Goal: Transaction & Acquisition: Purchase product/service

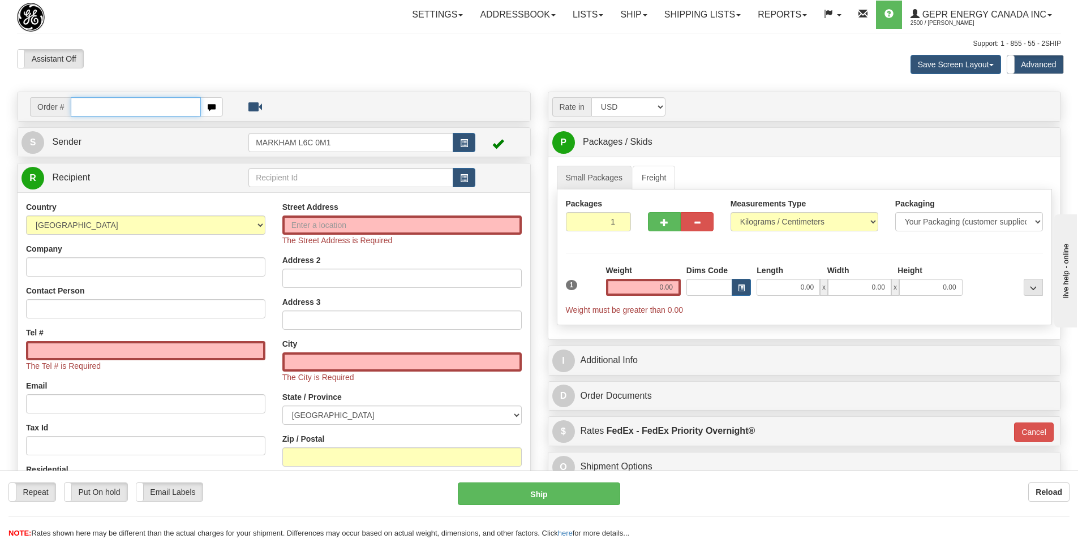
click at [96, 105] on input "text" at bounding box center [136, 106] width 130 height 19
paste input "86711328"
type input "86711328"
click at [339, 42] on body "Training Course Close Toggle navigation Settings Shipping Preferences New Recip…" at bounding box center [543, 269] width 1086 height 539
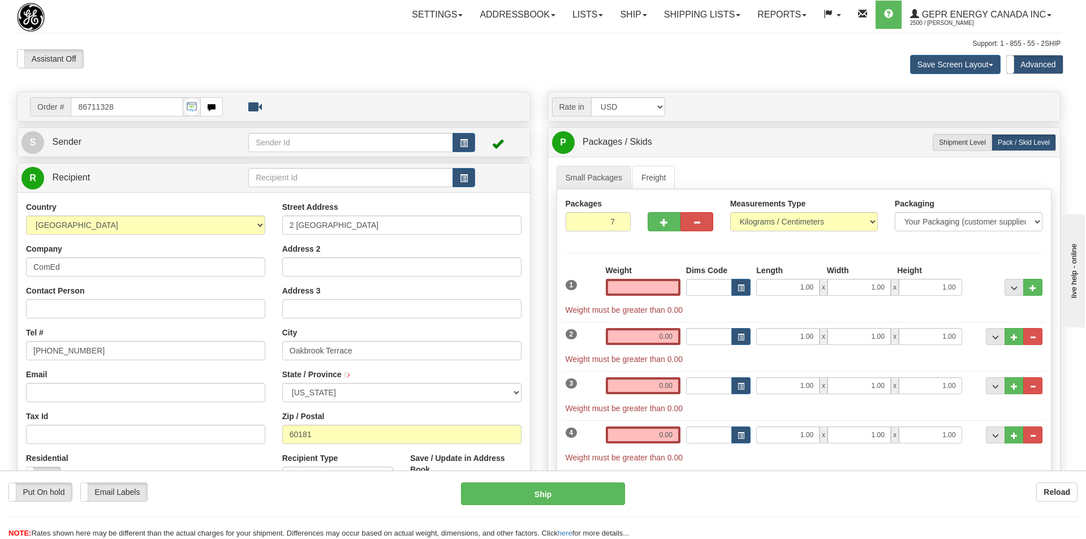
type input "VILLA PARK"
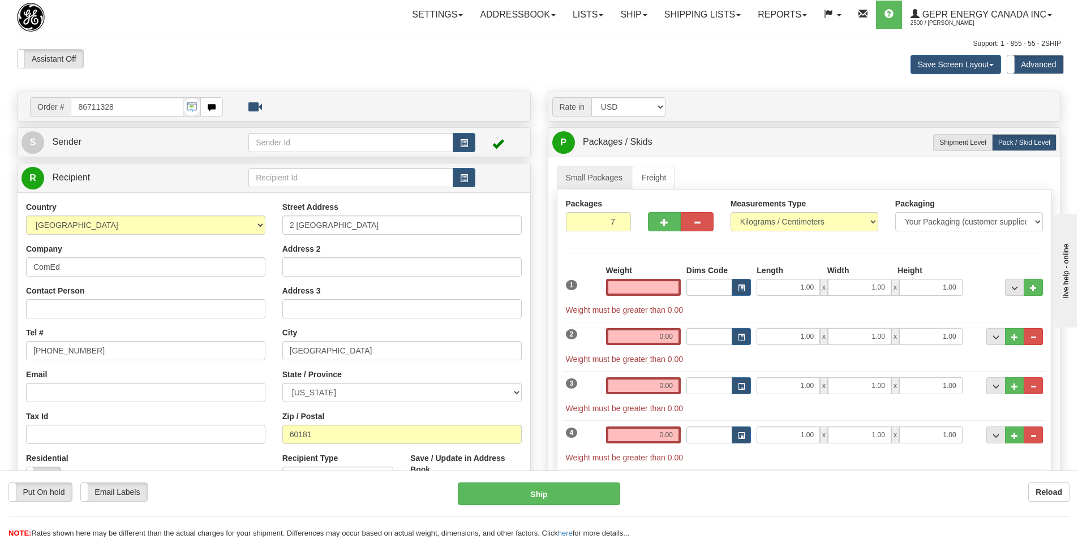
type input "0.00"
click at [968, 137] on label "Shipment Level Shipm." at bounding box center [962, 142] width 59 height 17
radio input "true"
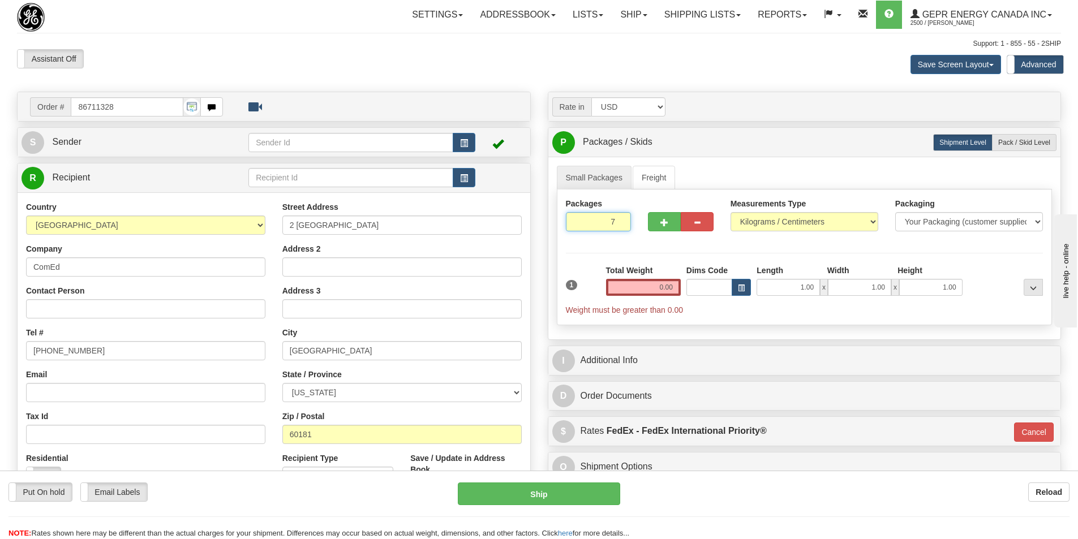
drag, startPoint x: 613, startPoint y: 221, endPoint x: 607, endPoint y: 222, distance: 6.8
click at [607, 222] on input "7" at bounding box center [599, 221] width 66 height 19
type input "1"
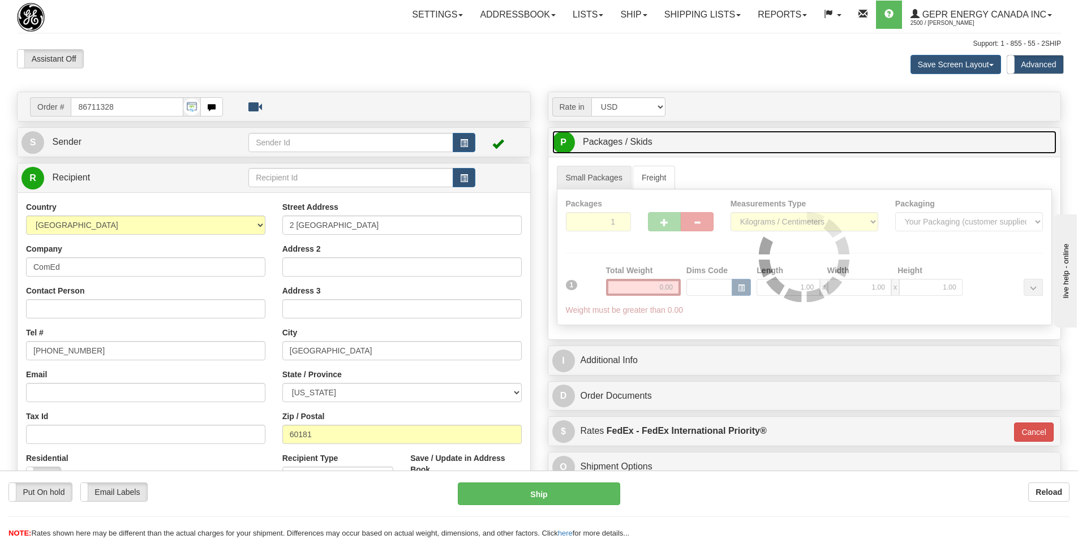
click at [751, 144] on link "P Packages / Skids 7 Packages - Weight: 0.00 Kgs 1 Skids - Weight: NaN Kgs" at bounding box center [804, 142] width 505 height 23
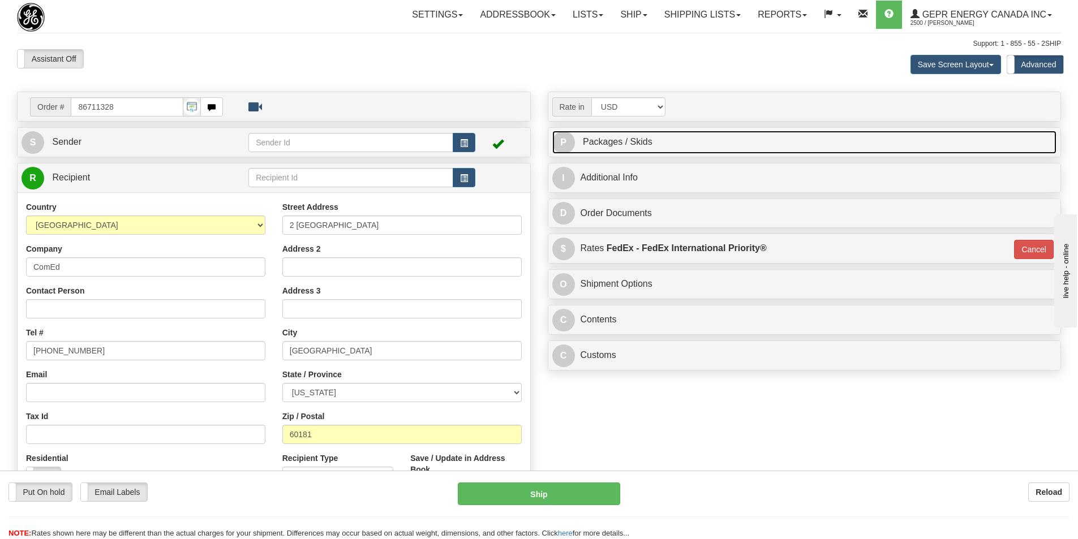
click at [711, 143] on link "P Packages / Skids 1 Packages - Weight: 0.00 Kgs 1 Skids - Weight: NaN Kgs" at bounding box center [804, 142] width 505 height 23
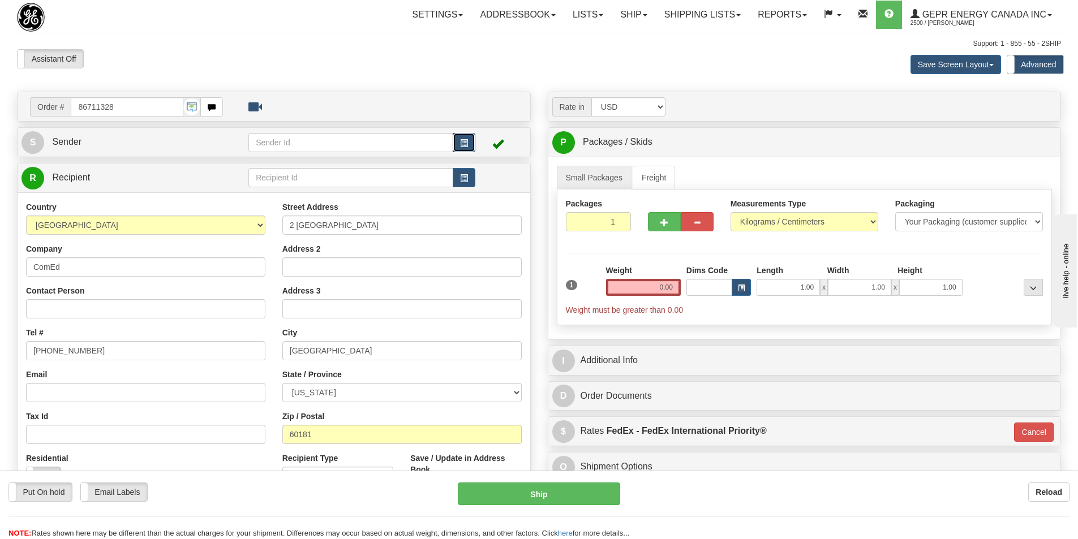
click at [462, 140] on span "button" at bounding box center [464, 143] width 8 height 7
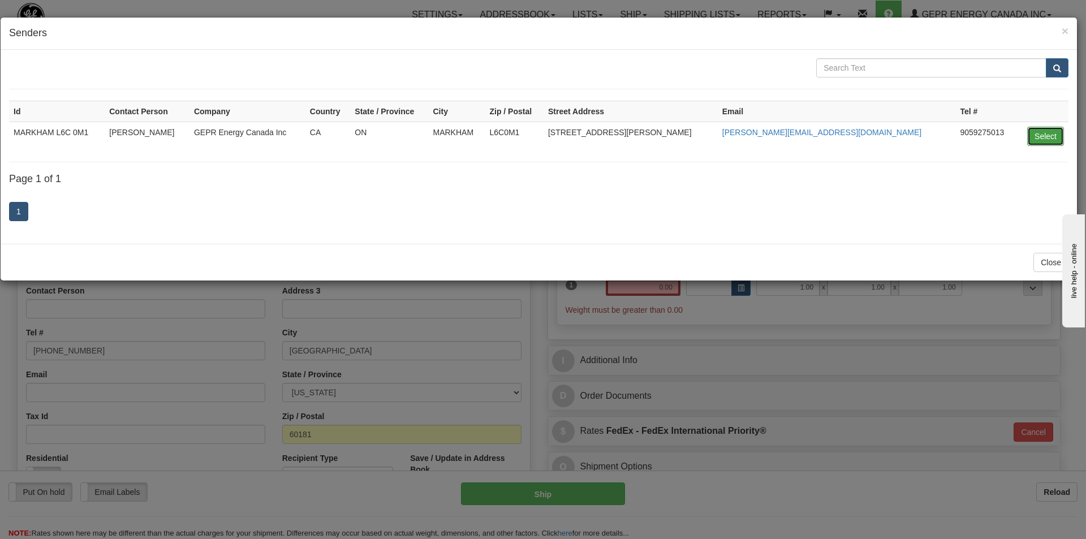
click at [1030, 140] on button "Select" at bounding box center [1046, 136] width 37 height 19
type input "MARKHAM L6C 0M1"
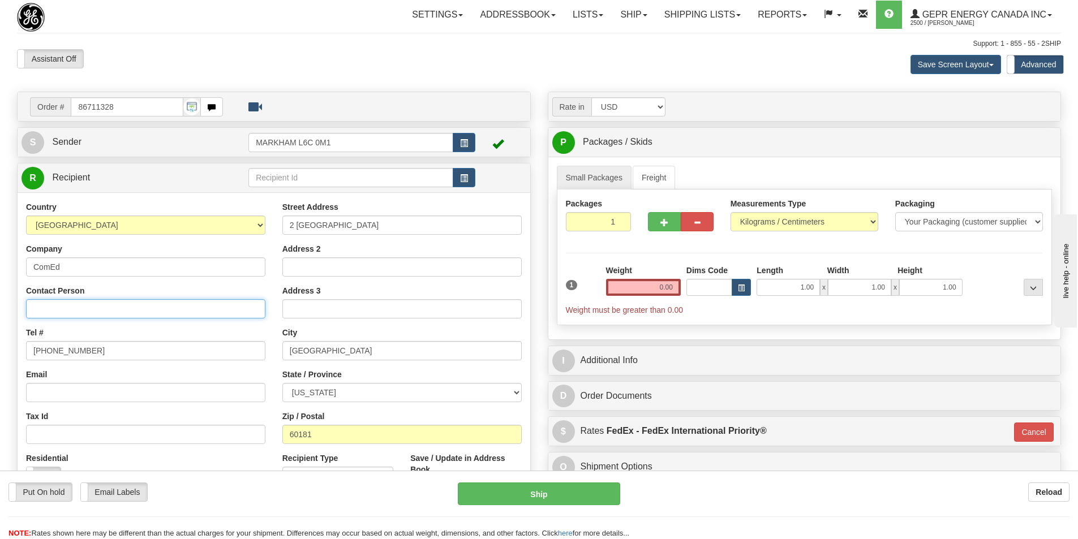
click at [50, 304] on input "Contact Person" at bounding box center [145, 308] width 239 height 19
paste input "John DeBias"
type input "John DeBias"
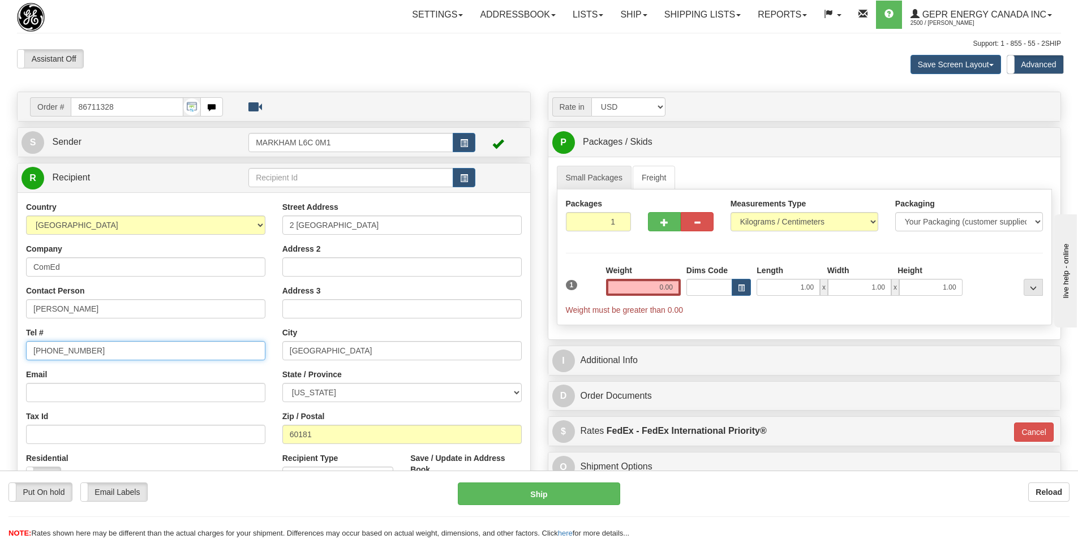
drag, startPoint x: 70, startPoint y: 349, endPoint x: -4, endPoint y: 344, distance: 73.7
click at [0, 344] on html "Training Course Close Toggle navigation Settings Shipping Preferences New Sende…" at bounding box center [539, 269] width 1078 height 539
paste input "779-231-1516"
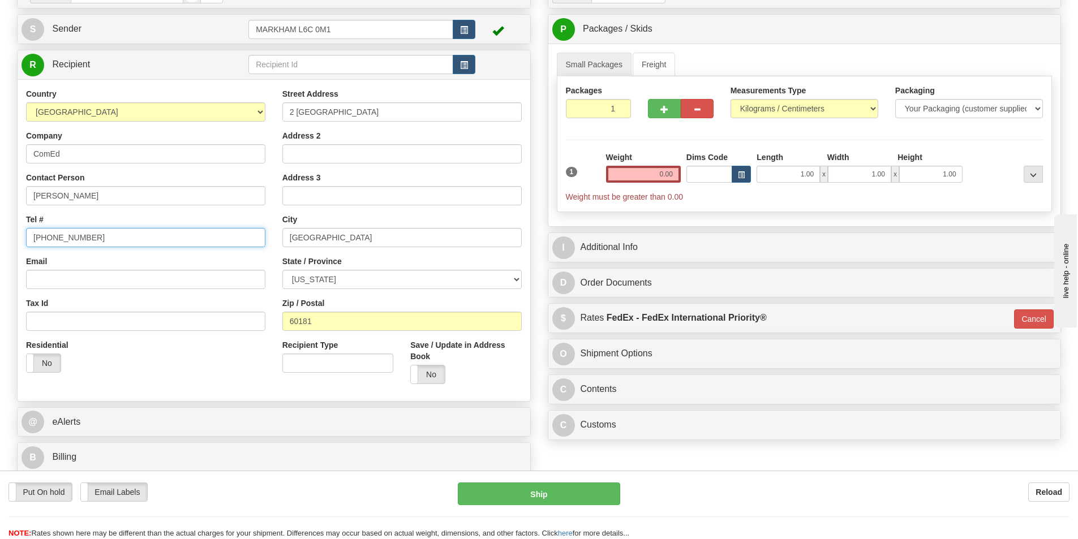
scroll to position [57, 0]
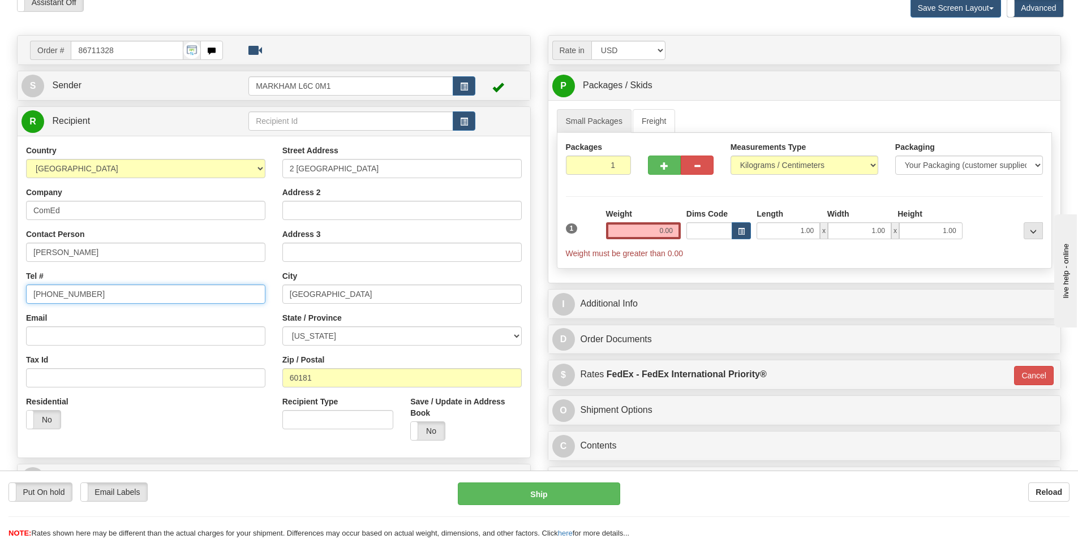
type input "779-231-1516"
drag, startPoint x: 353, startPoint y: 295, endPoint x: 278, endPoint y: 296, distance: 74.7
click at [278, 296] on div "Street Address 2 Lincoln Center Address 2 Address 3 City VILLA PARK State / Pro…" at bounding box center [402, 297] width 256 height 304
paste input "Oakbrook Terrace"
type input "Oakbrook Terrace"
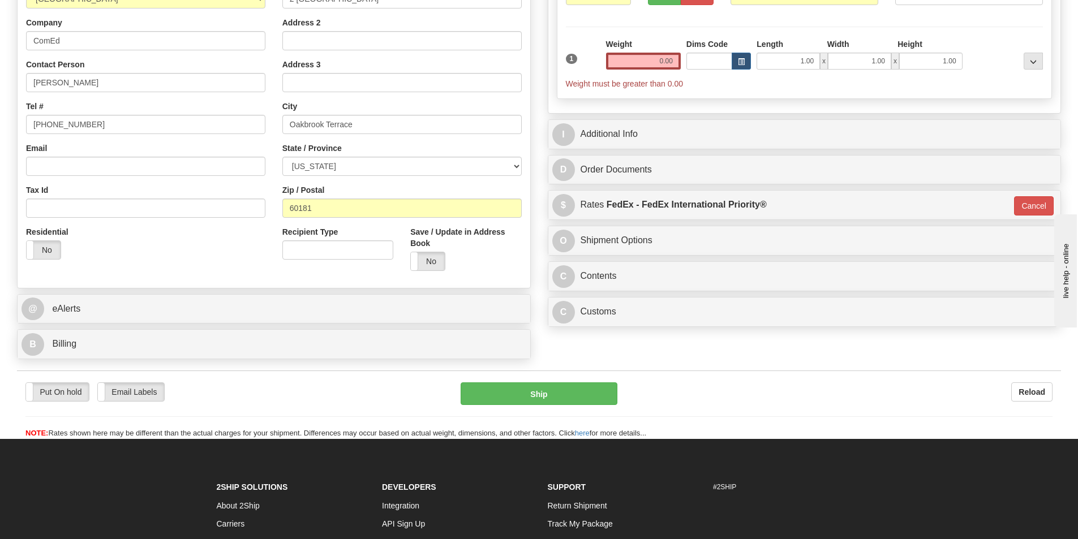
scroll to position [361, 0]
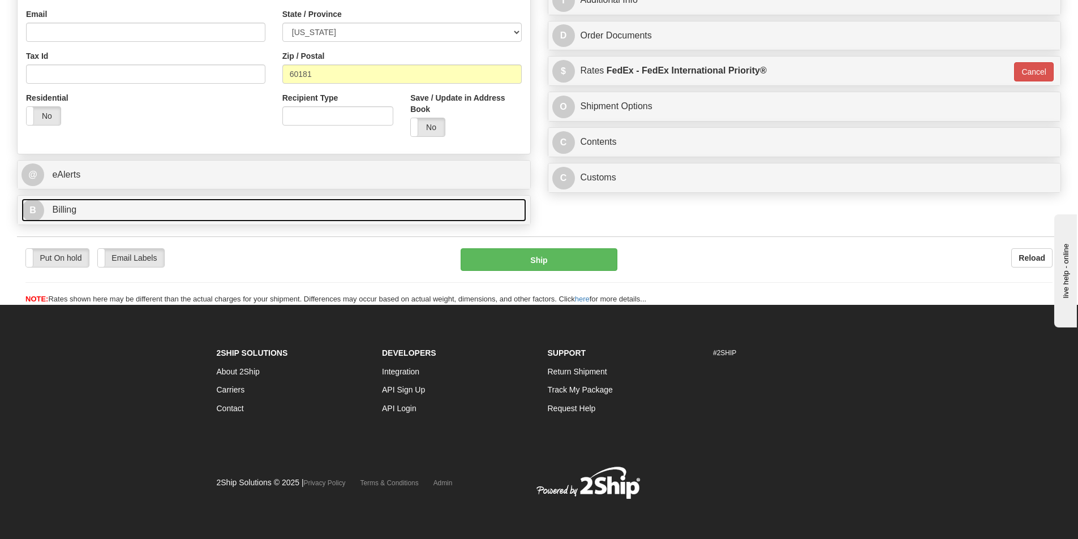
click at [63, 209] on span "Billing" at bounding box center [64, 210] width 24 height 10
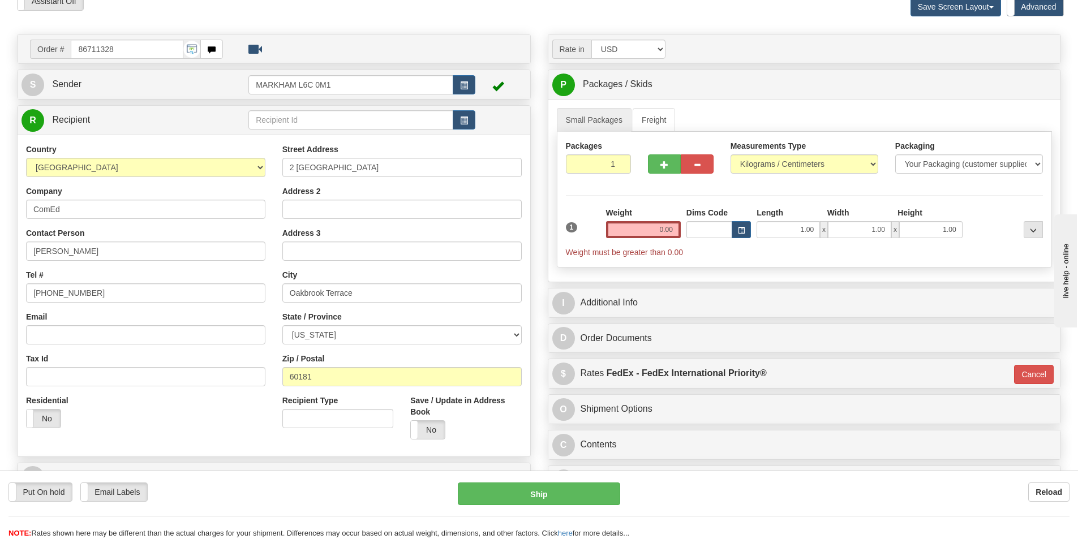
scroll to position [113, 0]
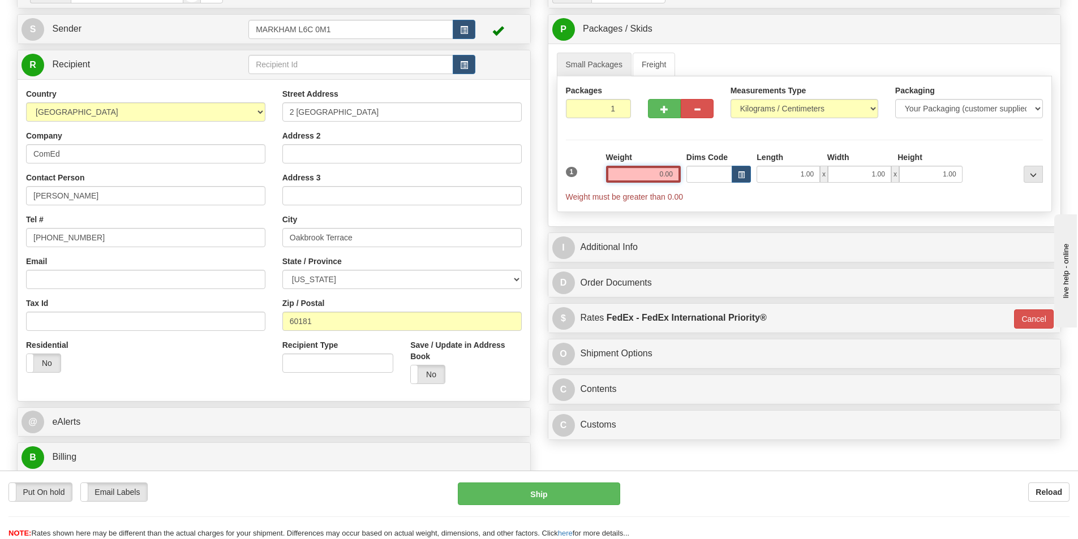
drag, startPoint x: 659, startPoint y: 175, endPoint x: 678, endPoint y: 177, distance: 19.3
click at [677, 177] on input "0.00" at bounding box center [643, 174] width 75 height 17
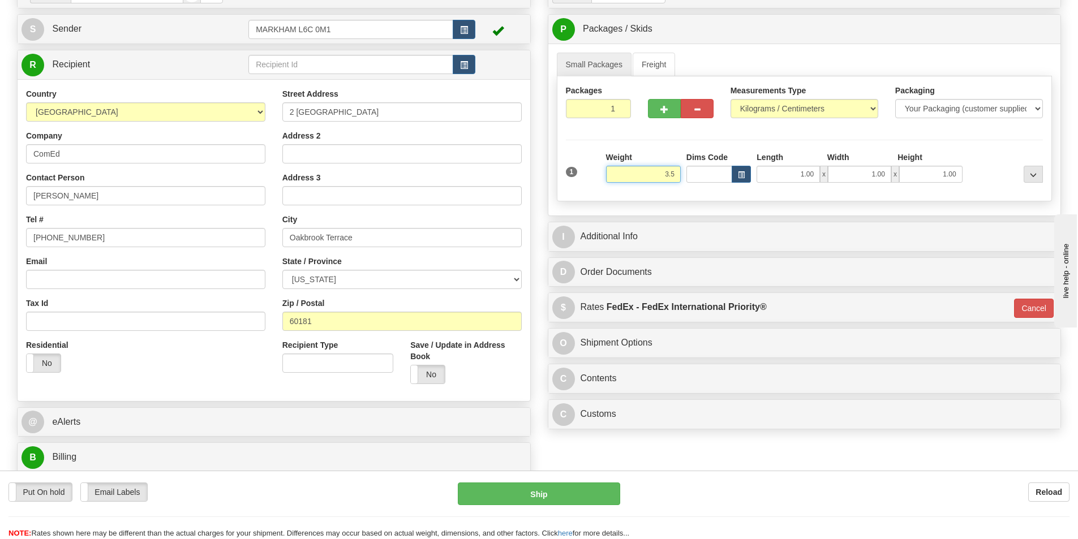
type input "3.5"
type input "01"
type input "3.50"
click at [875, 42] on div "P Packages / Skids 1 Packages - Weight: 0.00 Kgs 1 Skids - Weight: NaN Kgs Ship…" at bounding box center [804, 29] width 513 height 29
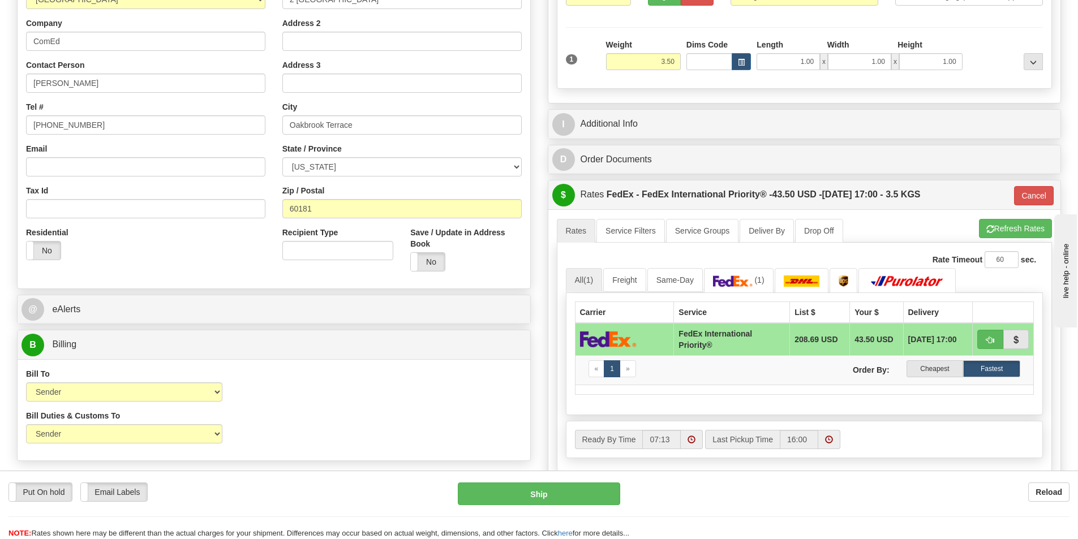
scroll to position [226, 0]
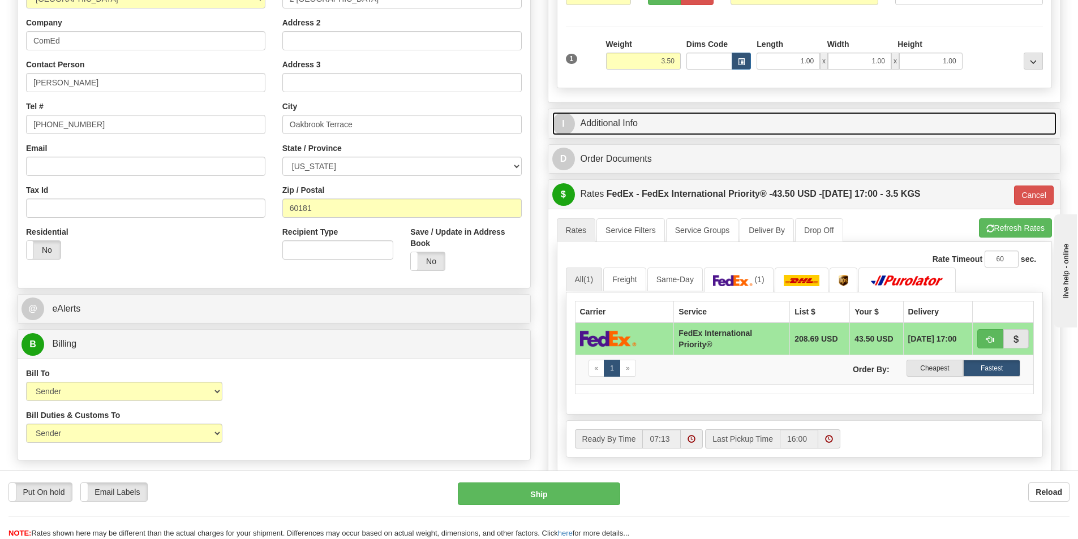
click at [608, 119] on link "I Additional Info" at bounding box center [804, 123] width 505 height 23
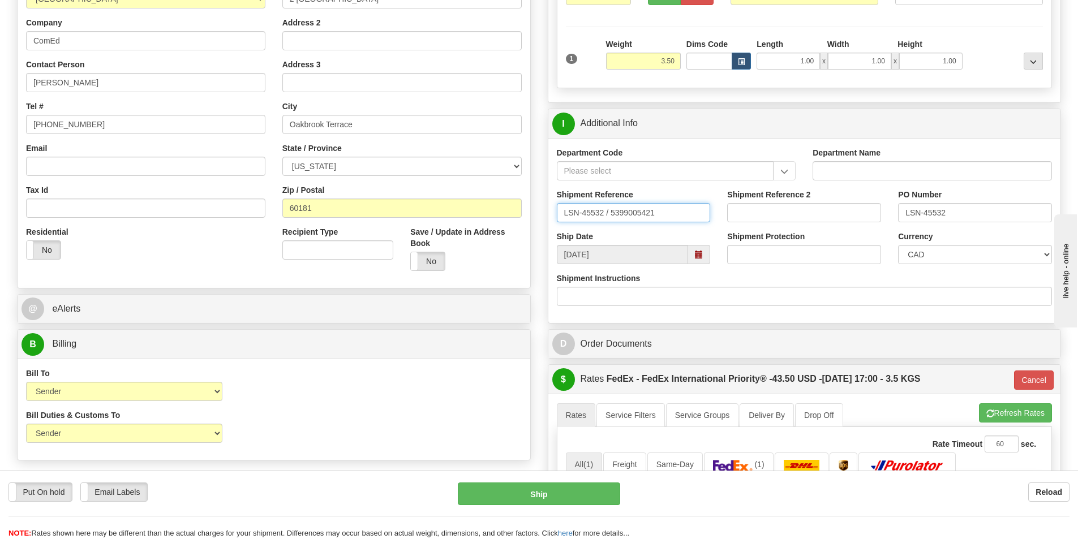
click at [607, 214] on input "LSN-45532 / 5399005421" at bounding box center [634, 212] width 154 height 19
type input "LSN-45532 RMA 5399005421"
click at [938, 255] on select "CAD USD EUR ZAR RON ANG ARN AUD AUS AWG BBD BFR BGN BHD BMD BND BRC BRL CHP CKZ…" at bounding box center [975, 254] width 154 height 19
select select "1"
click at [898, 245] on select "CAD USD EUR ZAR RON ANG ARN AUD AUS AWG BBD BFR BGN BHD BMD BND BRC BRL CHP CKZ…" at bounding box center [975, 254] width 154 height 19
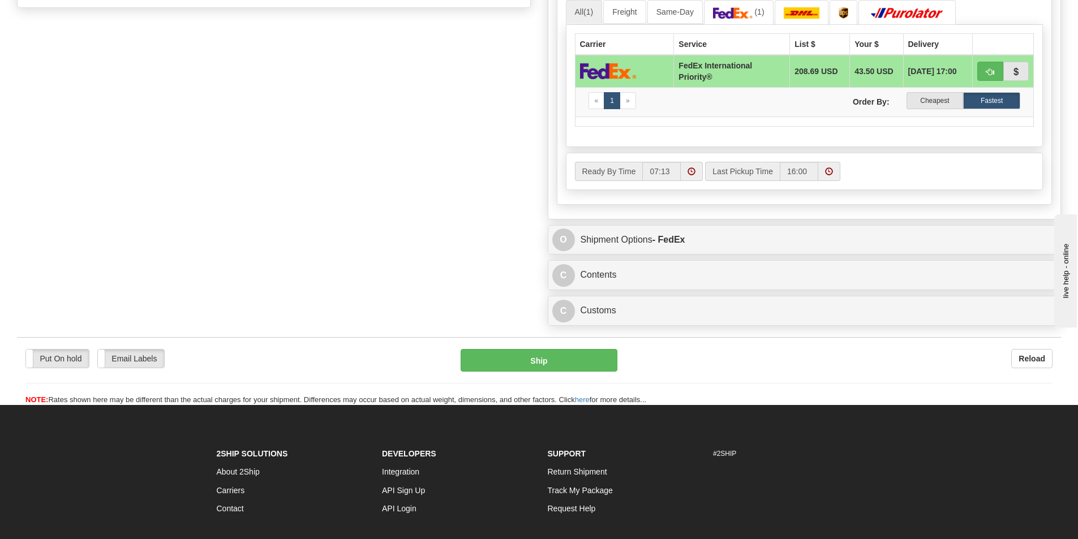
scroll to position [736, 0]
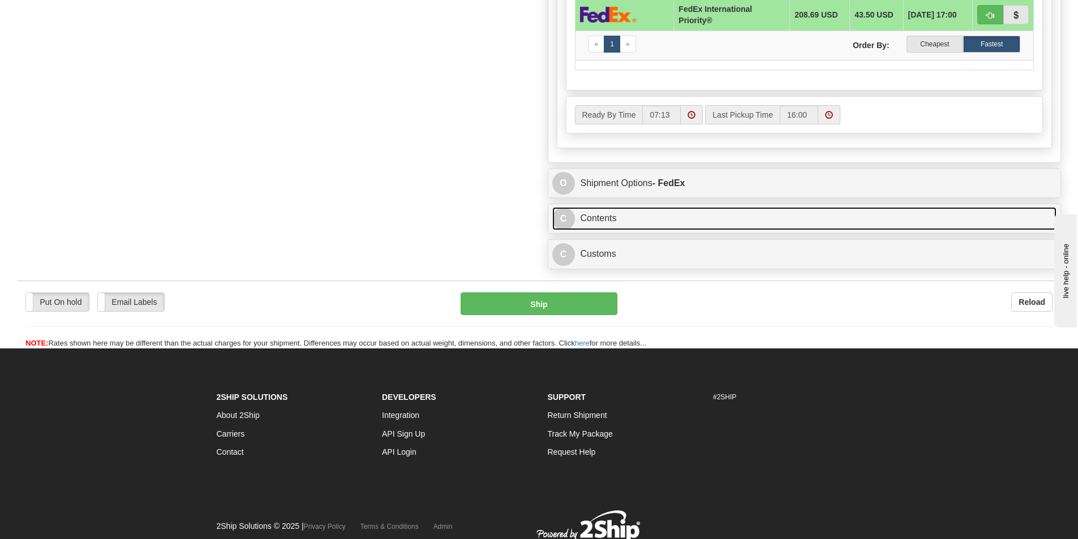
click at [615, 220] on link "C Contents" at bounding box center [804, 218] width 505 height 23
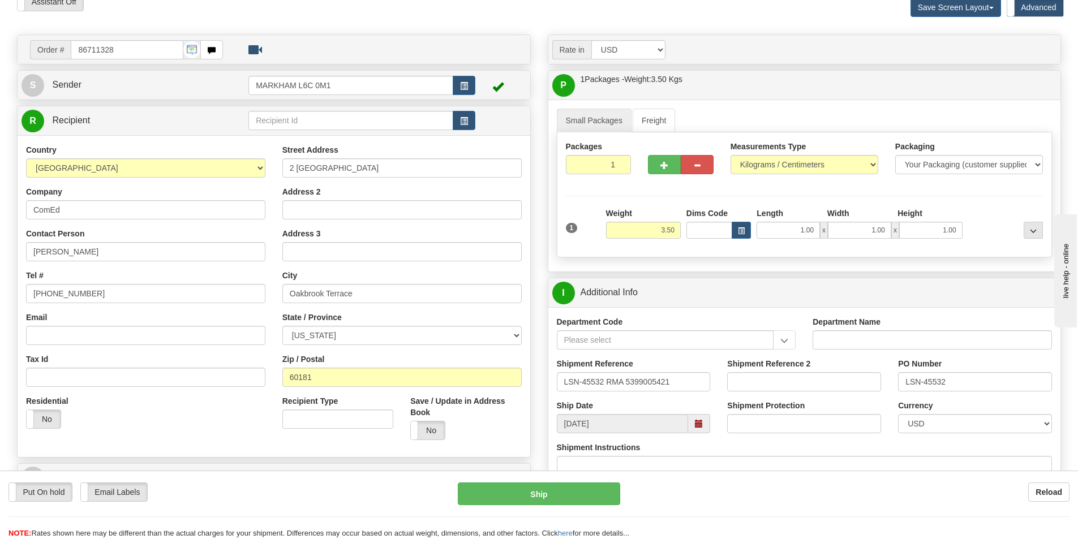
scroll to position [57, 0]
click at [668, 230] on input "3.50" at bounding box center [643, 230] width 75 height 17
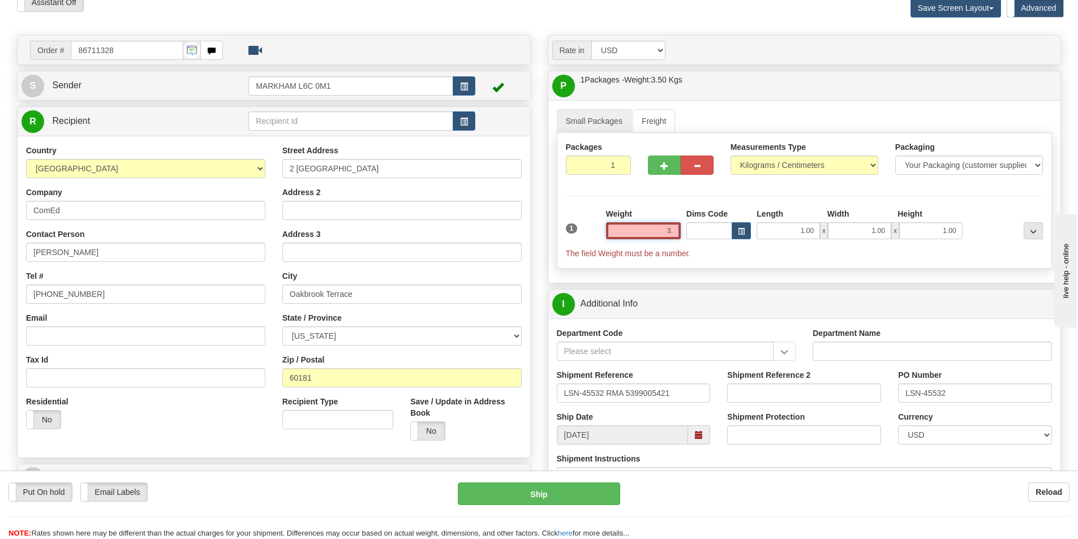
type input "3"
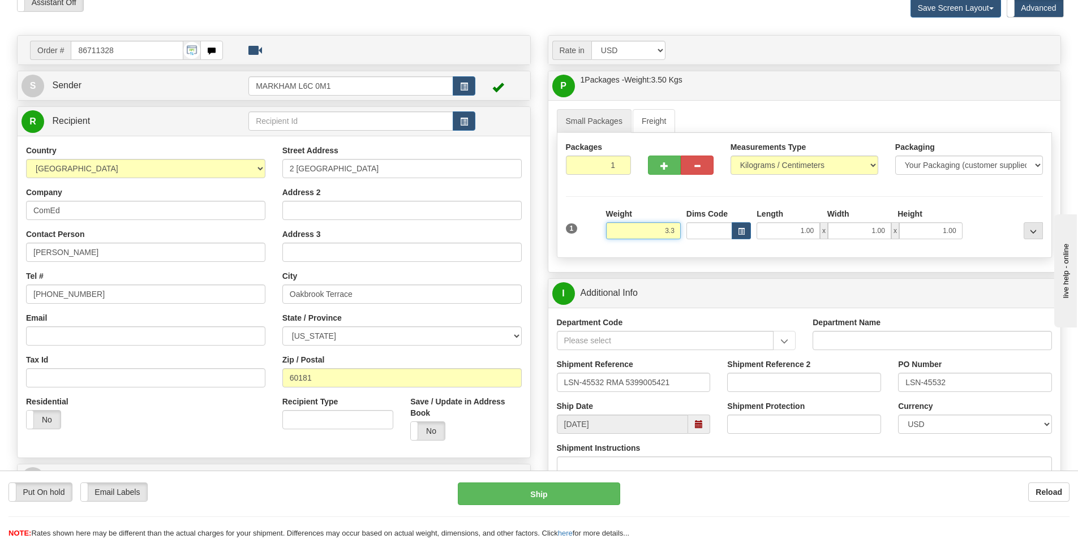
type input "3.3"
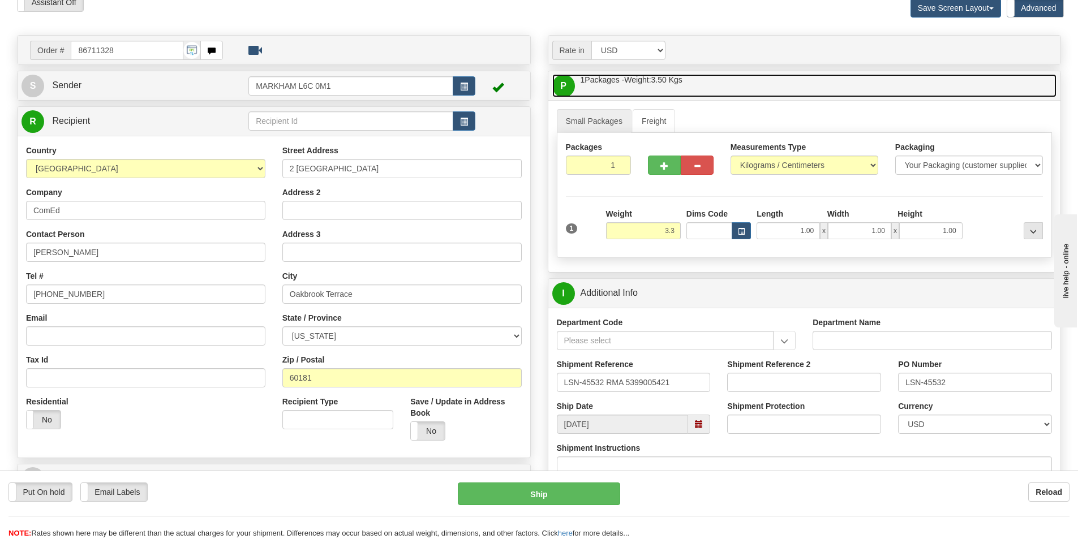
type input "01"
type input "3.30"
click at [926, 88] on link "P Packages / Skids 1 Packages - Weight: 3.30 Kgs 1 Skids - Weight: NaN Kgs" at bounding box center [804, 85] width 505 height 23
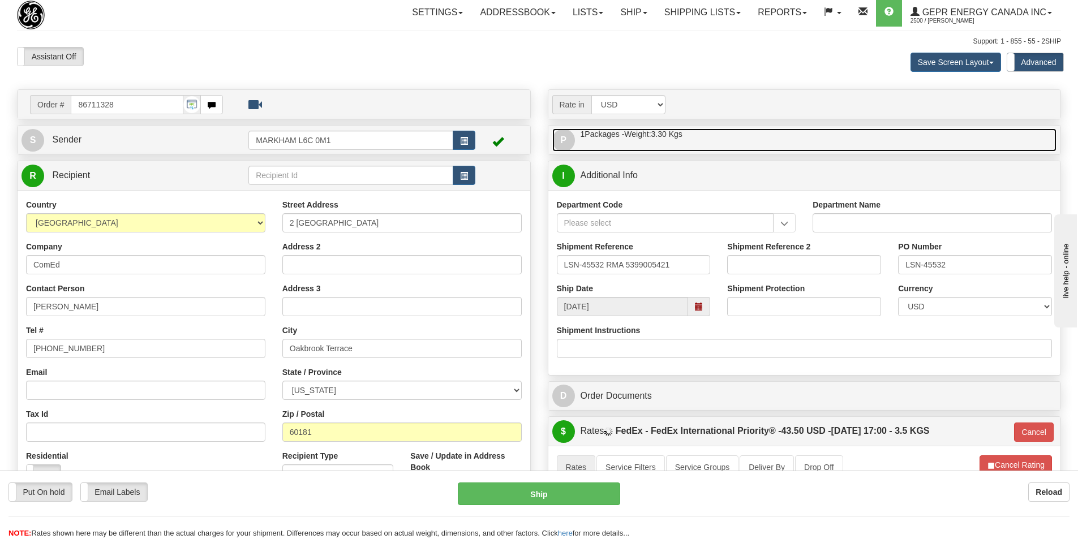
scroll to position [0, 0]
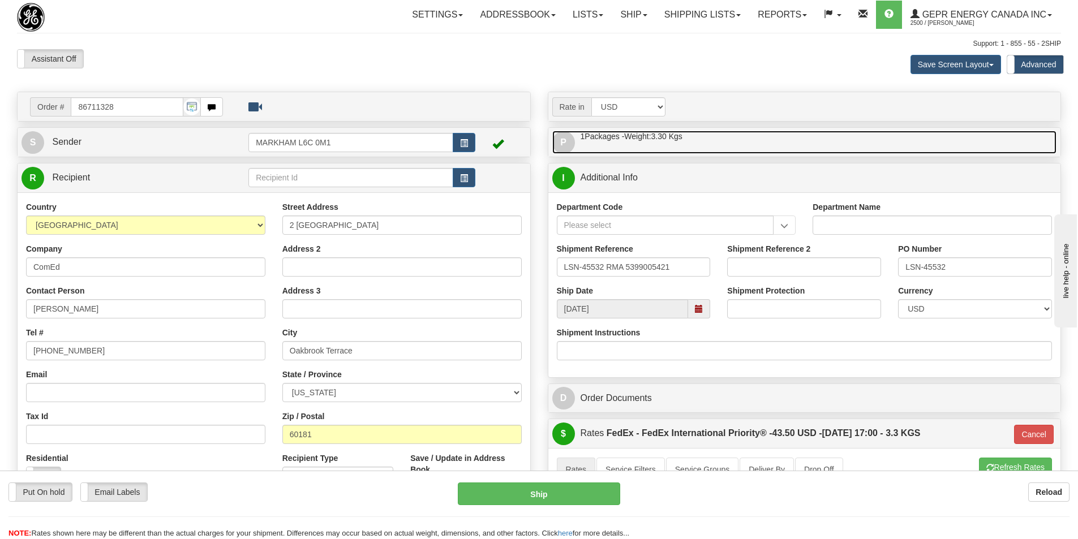
click at [618, 145] on link "P Packages / Skids 1 Packages - Weight: 3.30 Kgs 1 Skids - Weight: NaN Kgs" at bounding box center [804, 142] width 505 height 23
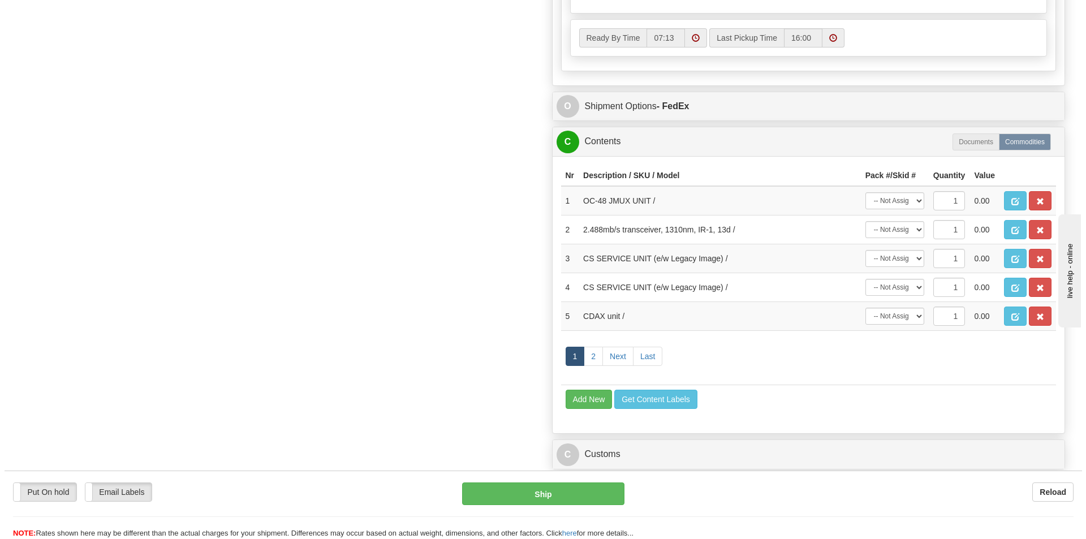
scroll to position [849, 0]
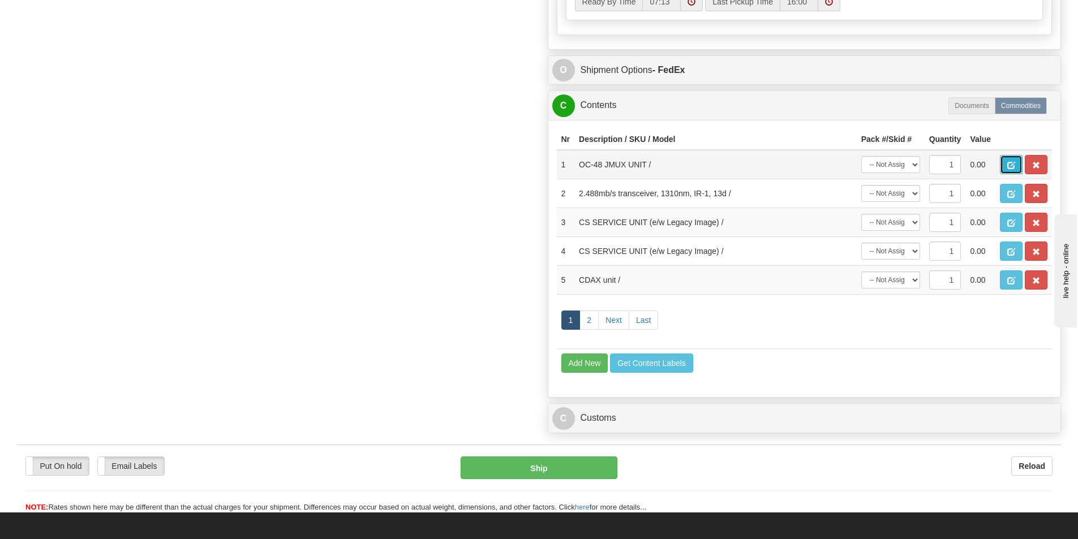
click at [1013, 164] on span "button" at bounding box center [1011, 165] width 8 height 7
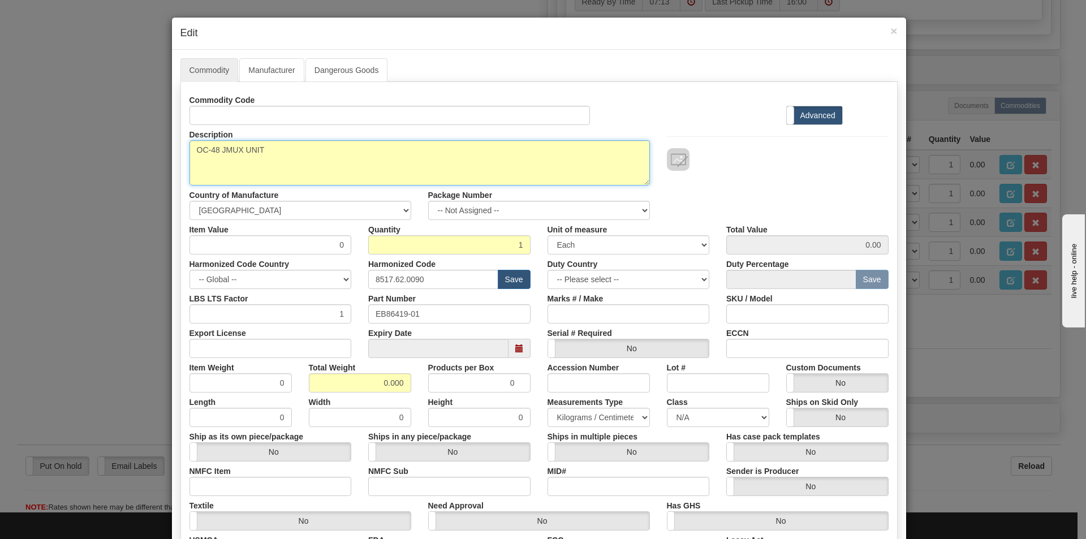
drag, startPoint x: 240, startPoint y: 152, endPoint x: 265, endPoint y: 149, distance: 25.1
click at [181, 151] on div "Description OC-48 JMUX UNIT" at bounding box center [420, 155] width 478 height 61
drag, startPoint x: 268, startPoint y: 149, endPoint x: 157, endPoint y: 148, distance: 110.9
click at [157, 148] on div "× Edit Commodity Manufacturer Dangerous Goods Commodity Code Standard Advanced …" at bounding box center [543, 269] width 1086 height 539
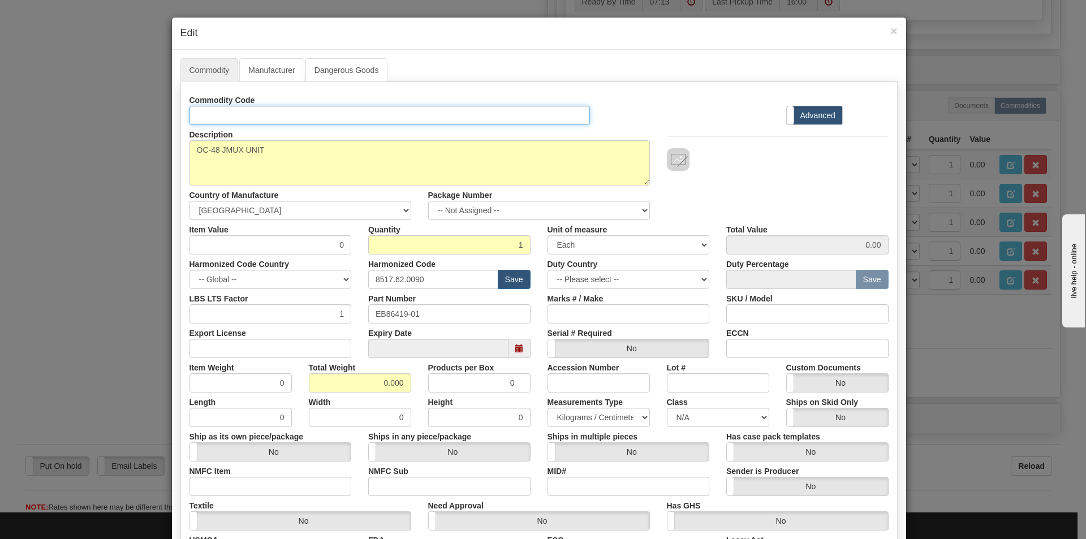
click at [227, 115] on input "Id" at bounding box center [390, 115] width 401 height 19
click at [207, 120] on input "Id" at bounding box center [390, 115] width 401 height 19
drag, startPoint x: 244, startPoint y: 117, endPoint x: 194, endPoint y: 123, distance: 51.3
click at [194, 123] on input "EB86419-01" at bounding box center [390, 115] width 401 height 19
type input "EB86419-01"
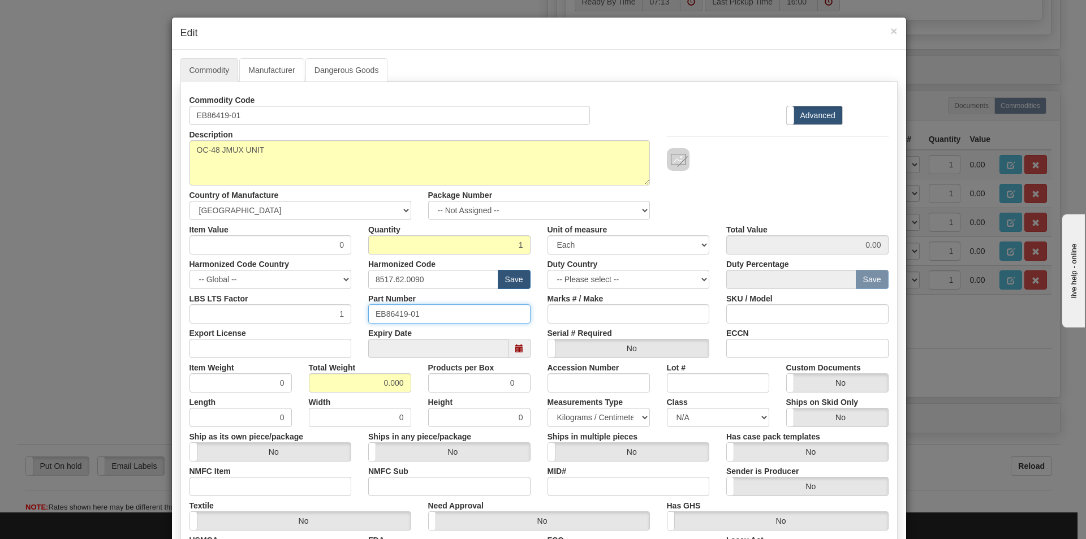
drag, startPoint x: 422, startPoint y: 315, endPoint x: 368, endPoint y: 311, distance: 54.5
click at [368, 310] on input "EB86419-01" at bounding box center [449, 313] width 162 height 19
click at [335, 246] on input "0" at bounding box center [271, 244] width 162 height 19
type input "0.5"
type input "0.50"
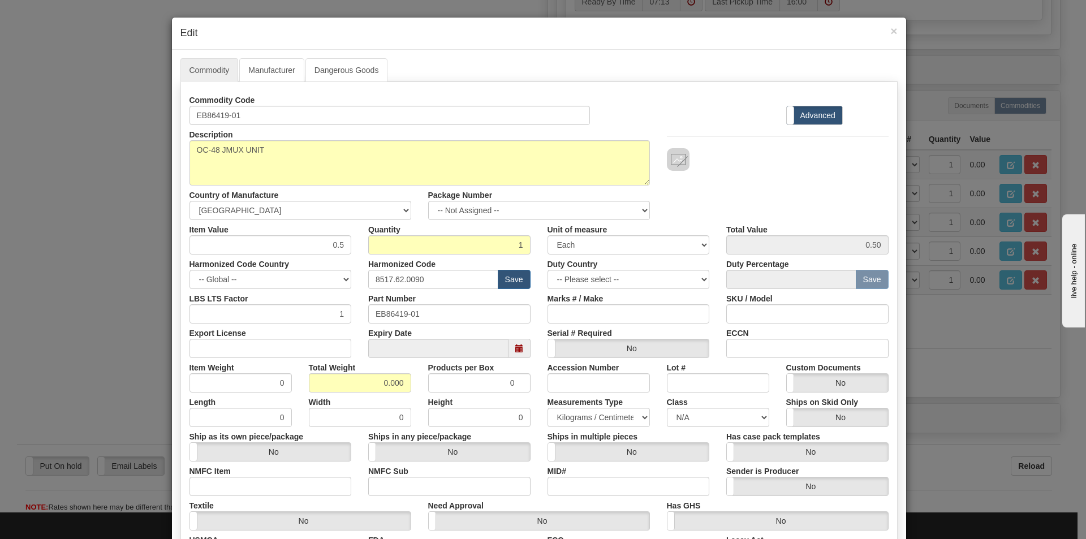
click at [706, 209] on div "Description OC-48 JMUX UNIT Country of Manufacture -- Unknown -- AFGHANISTAN AL…" at bounding box center [539, 172] width 716 height 95
drag, startPoint x: 337, startPoint y: 246, endPoint x: 311, endPoint y: 250, distance: 26.3
click at [311, 250] on input "0.5" at bounding box center [271, 244] width 162 height 19
type input "75"
type input "75.00"
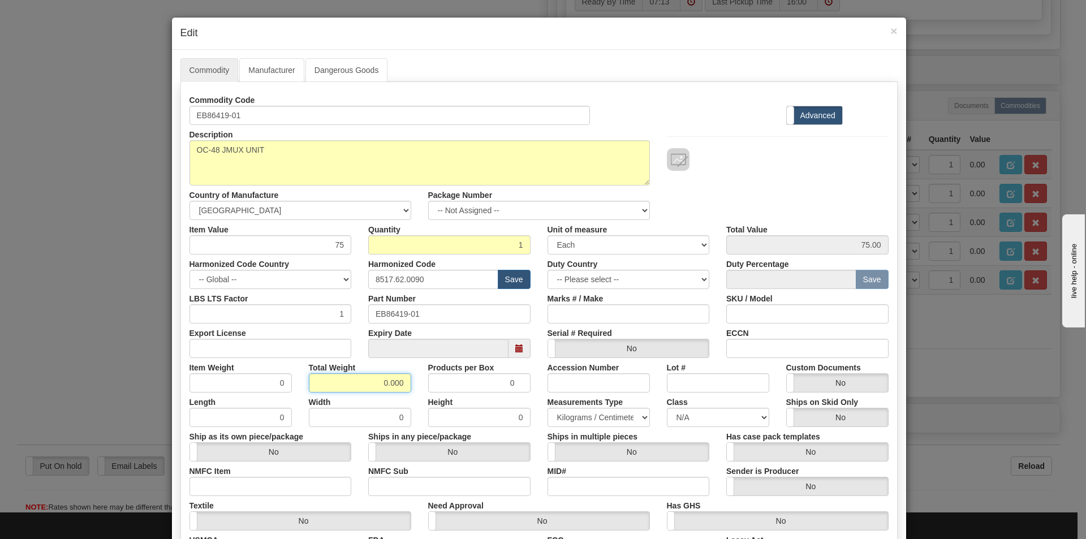
drag, startPoint x: 379, startPoint y: 386, endPoint x: 399, endPoint y: 388, distance: 19.8
click at [409, 387] on div "Total Weight 0.000" at bounding box center [359, 375] width 119 height 35
type input "0.5"
type input "0.5000"
click at [725, 194] on div "Description OC-48 JMUX UNIT Country of Manufacture -- Unknown -- AFGHANISTAN AL…" at bounding box center [539, 172] width 716 height 95
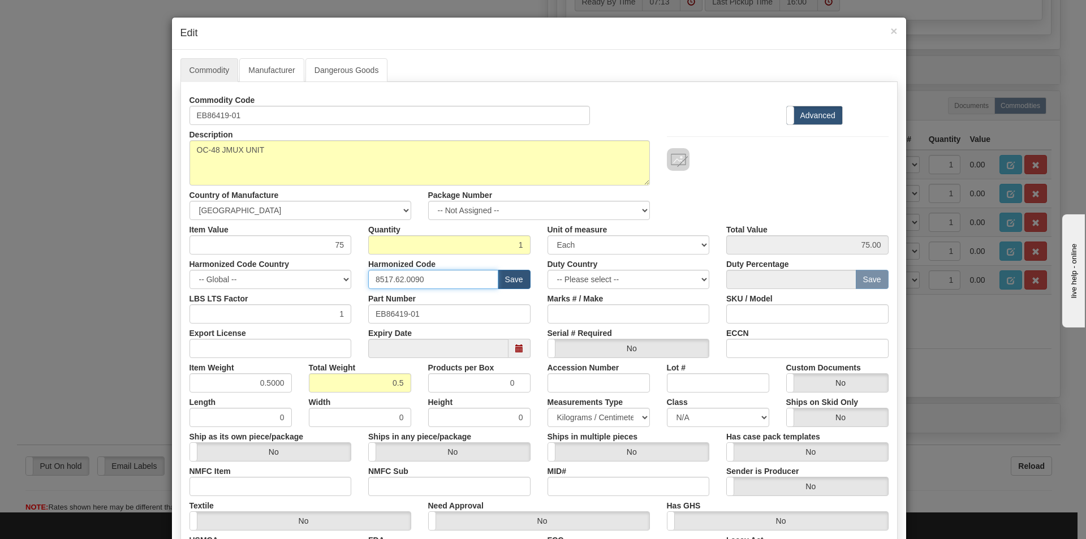
click at [430, 277] on input "8517.62.0090" at bounding box center [433, 279] width 130 height 19
type input "8537.10.9070"
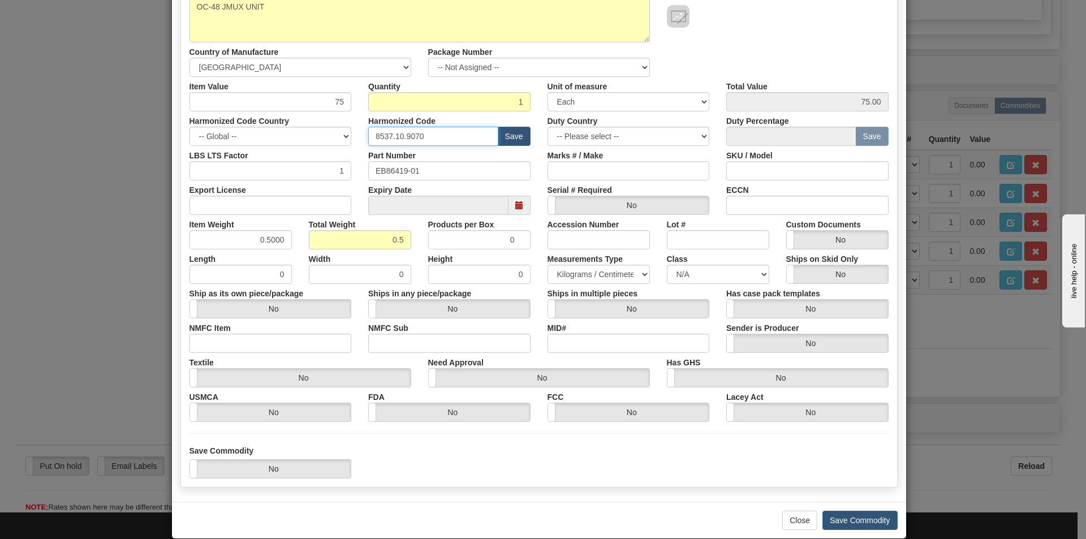
scroll to position [160, 0]
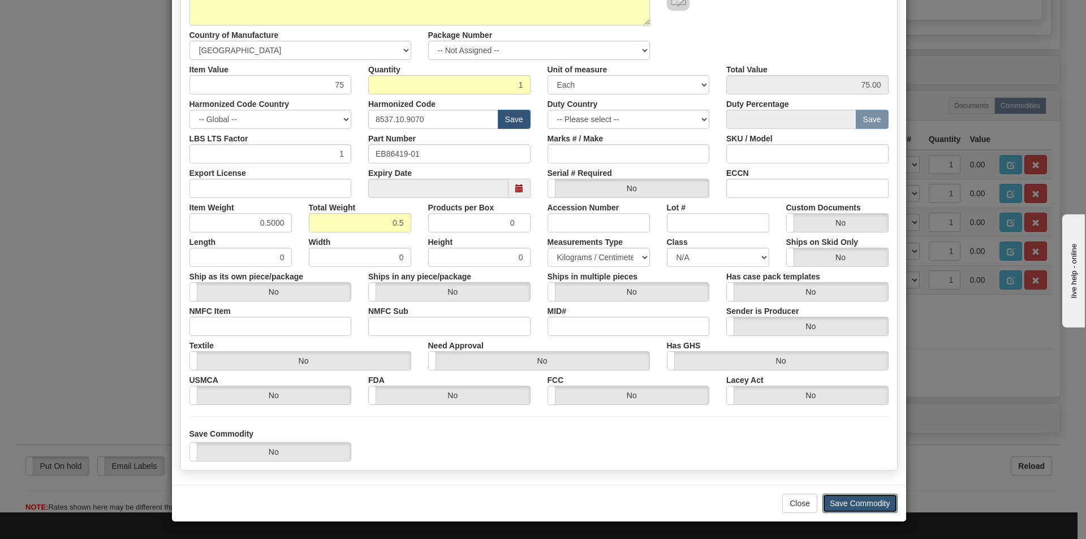
click at [868, 502] on button "Save Commodity" at bounding box center [860, 503] width 75 height 19
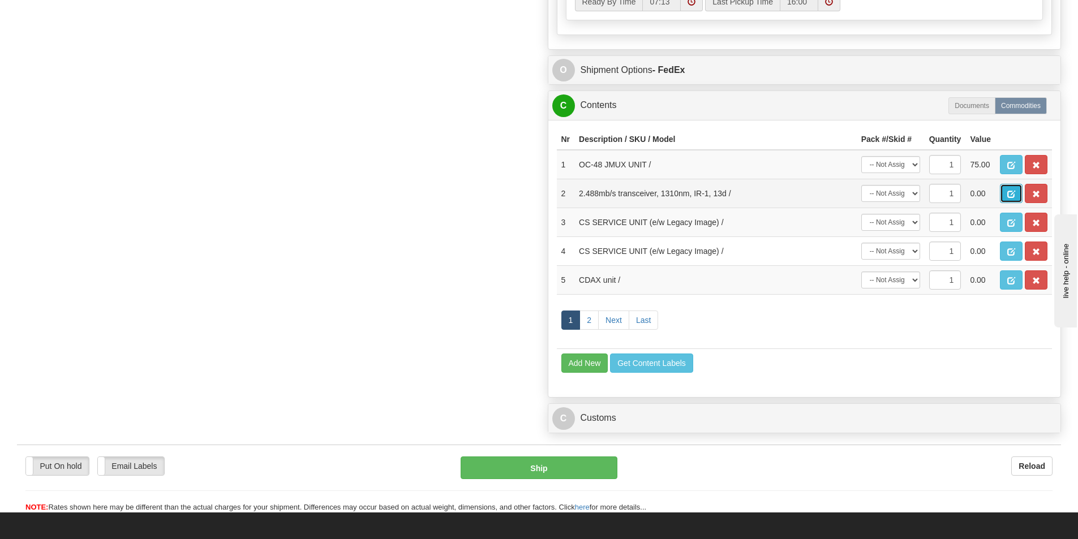
click at [1015, 195] on span "button" at bounding box center [1011, 194] width 8 height 7
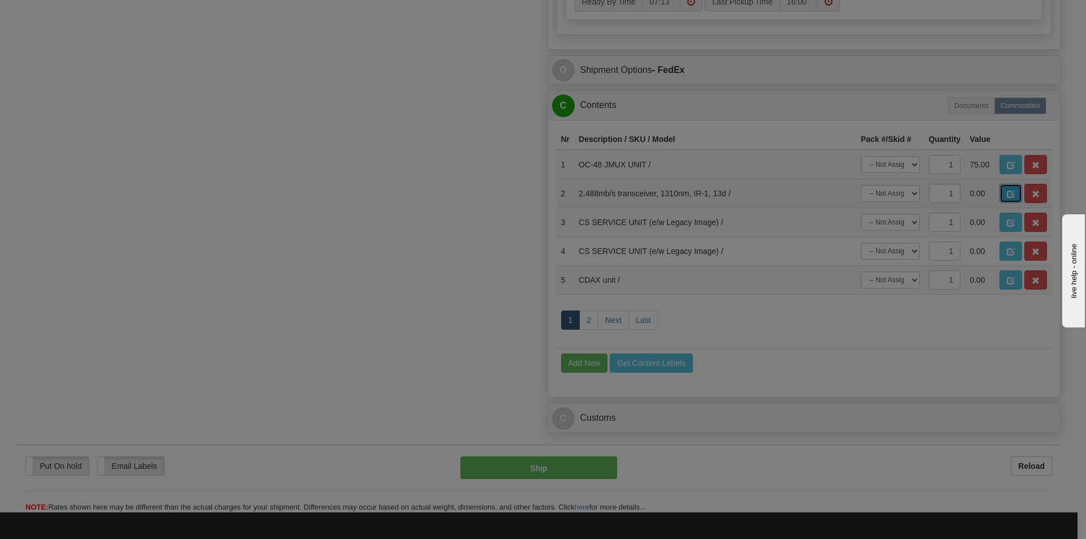
scroll to position [0, 0]
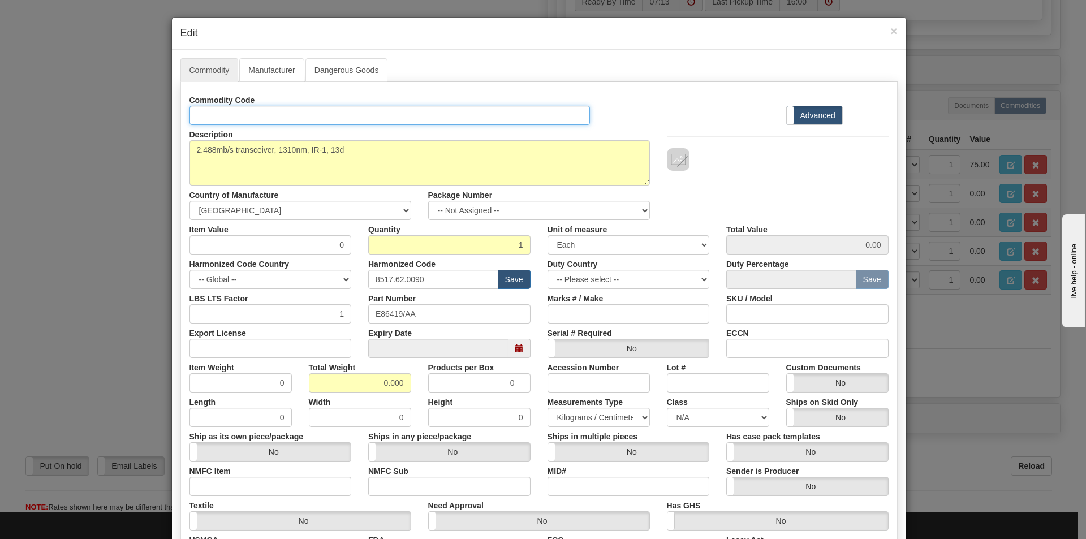
click at [231, 115] on input "Id" at bounding box center [390, 115] width 401 height 19
drag, startPoint x: 235, startPoint y: 119, endPoint x: 190, endPoint y: 117, distance: 45.9
click at [190, 117] on input "E86419/AA" at bounding box center [390, 115] width 401 height 19
type input "E86419/AA"
click at [424, 282] on input "8517.62.0090" at bounding box center [433, 279] width 130 height 19
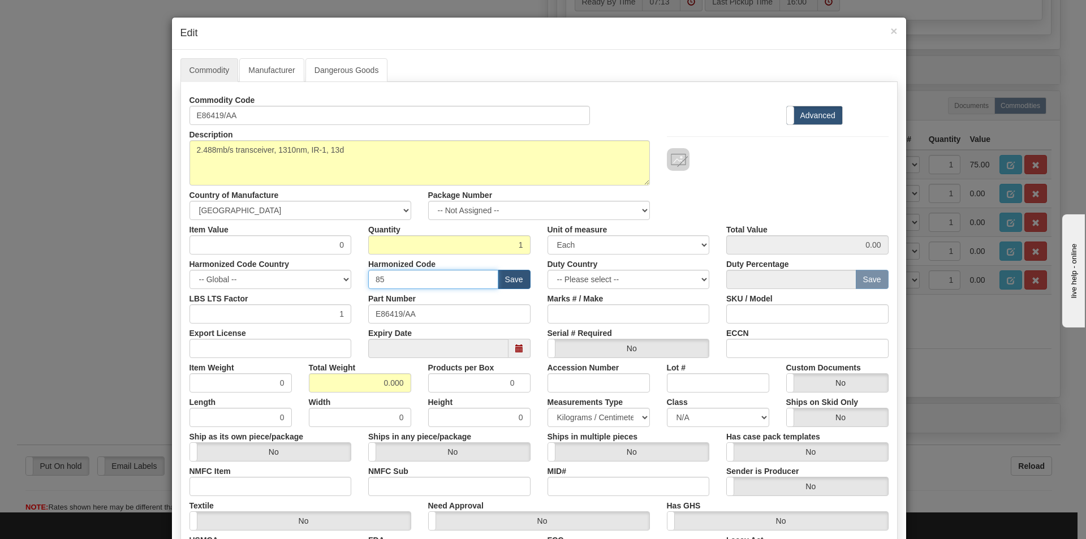
type input "8537.10.9070"
drag, startPoint x: 342, startPoint y: 244, endPoint x: 349, endPoint y: 244, distance: 6.8
click at [349, 244] on div "Item Value 0" at bounding box center [270, 237] width 179 height 35
type input "75"
type input "75.00"
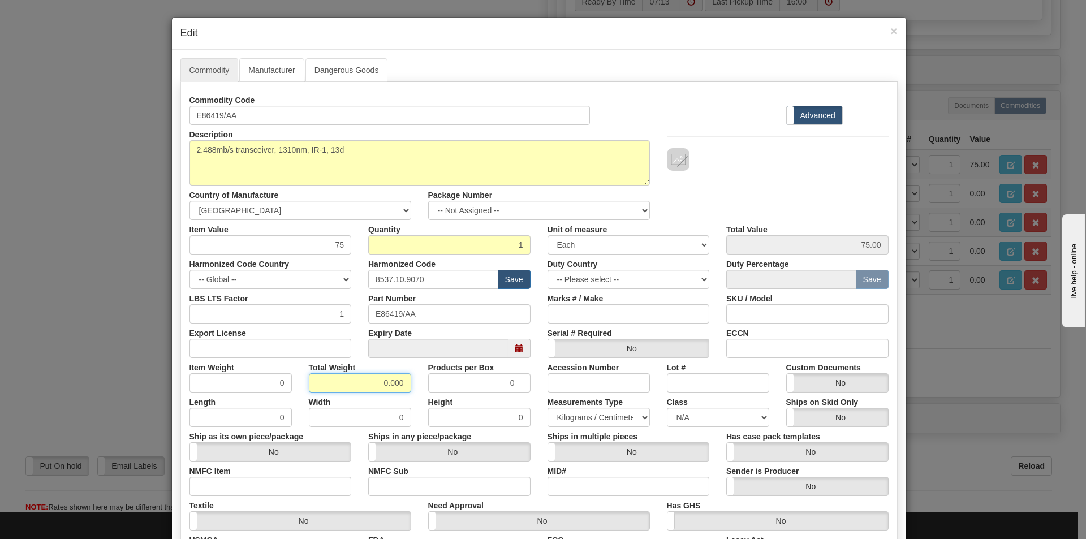
drag, startPoint x: 377, startPoint y: 382, endPoint x: 412, endPoint y: 383, distance: 35.1
click at [412, 383] on div "Total Weight 0.000" at bounding box center [359, 375] width 119 height 35
type input "0.3"
type input "0.3000"
click at [746, 170] on div at bounding box center [778, 159] width 222 height 23
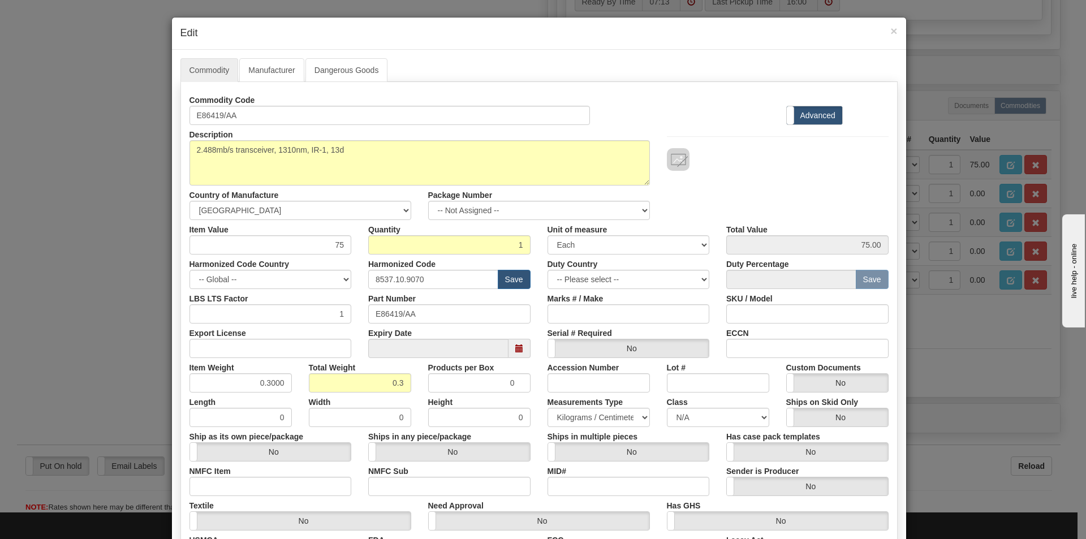
scroll to position [160, 0]
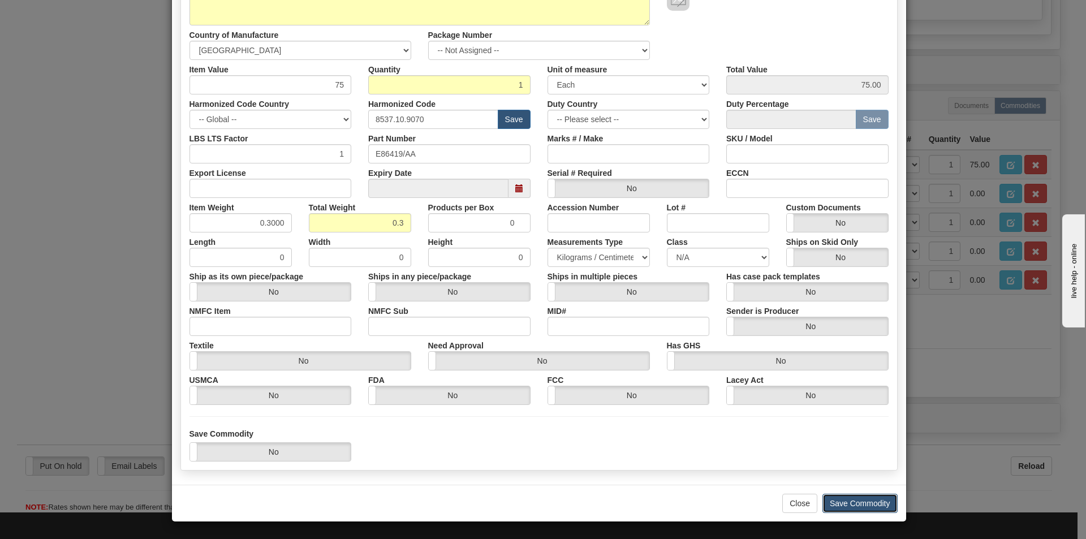
click at [873, 505] on button "Save Commodity" at bounding box center [860, 503] width 75 height 19
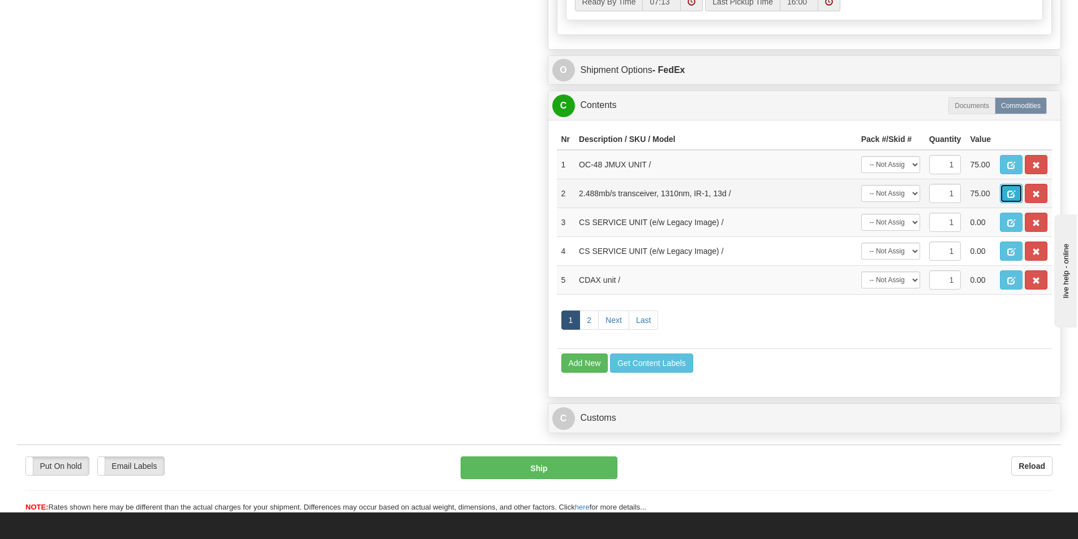
click at [1013, 194] on span "button" at bounding box center [1011, 194] width 8 height 7
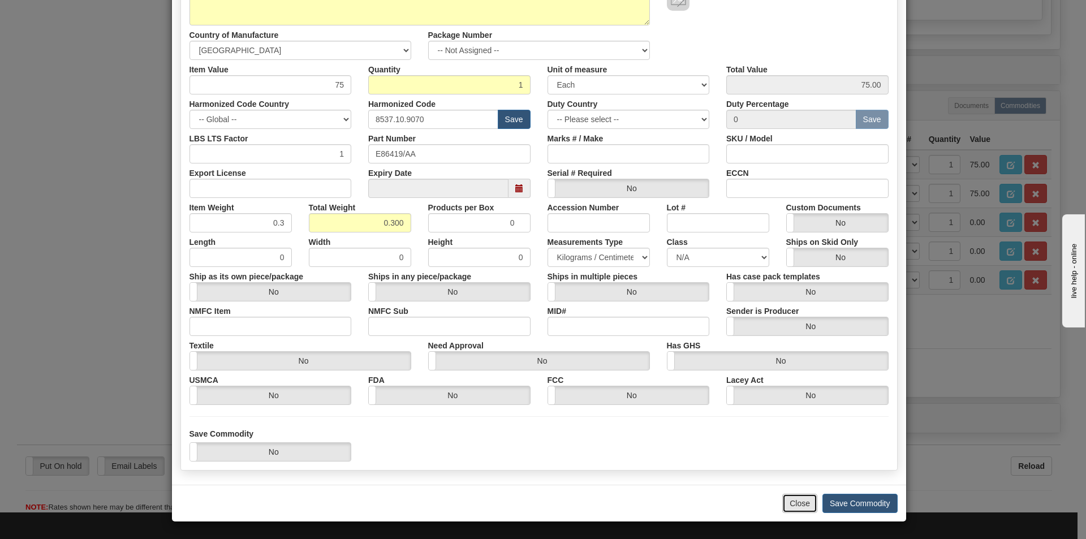
click at [792, 501] on button "Close" at bounding box center [800, 503] width 35 height 19
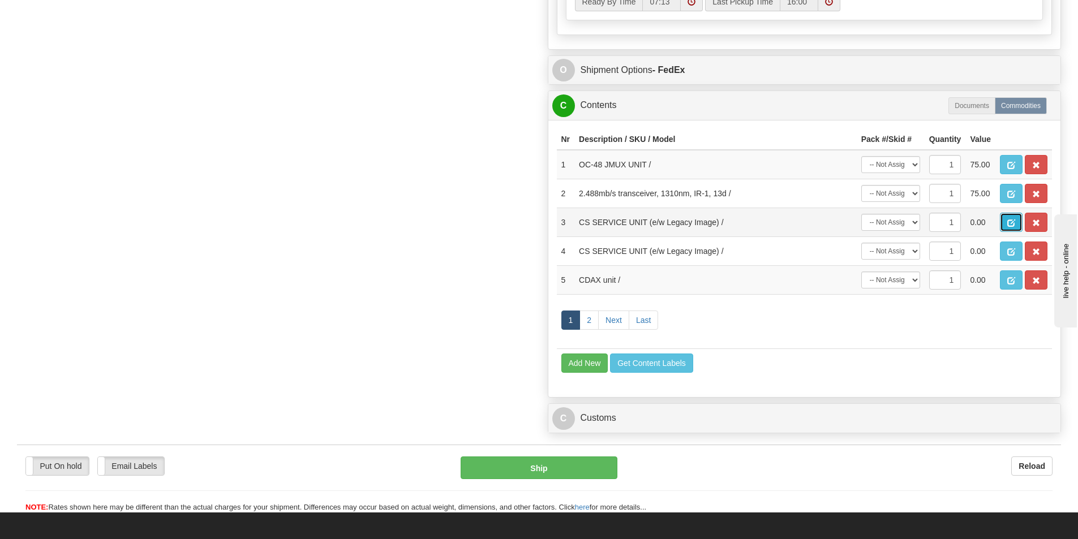
click at [1008, 225] on span "button" at bounding box center [1011, 223] width 8 height 7
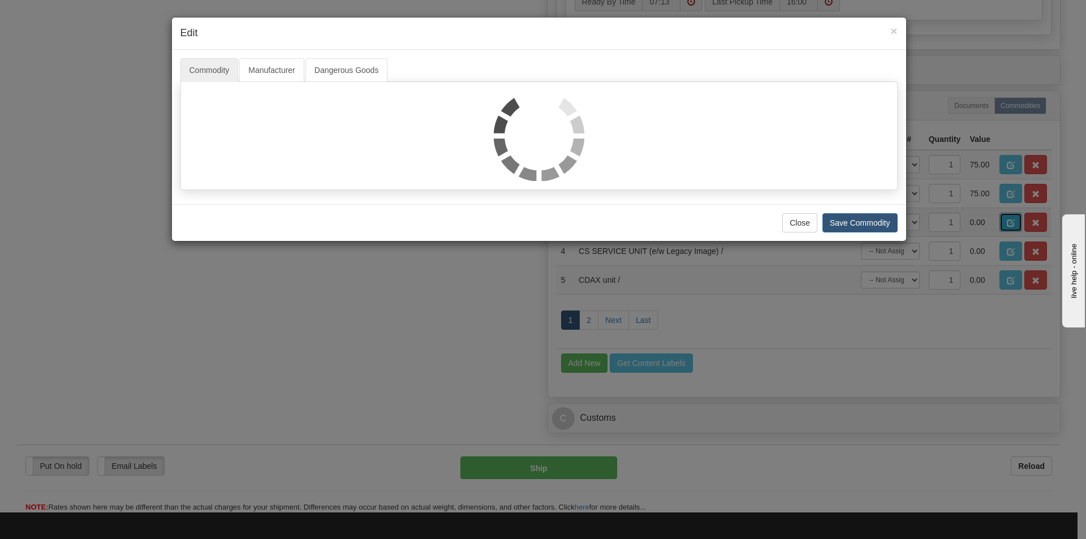
scroll to position [0, 0]
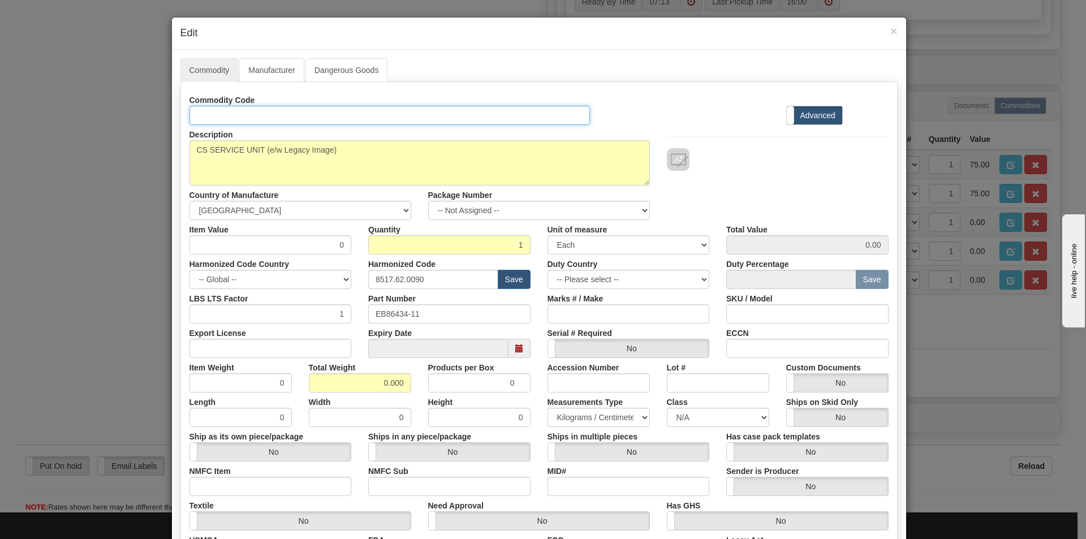
click at [212, 121] on input "Id" at bounding box center [390, 115] width 401 height 19
type input "EB86434-11"
click at [429, 282] on input "8517.62.0090" at bounding box center [433, 279] width 130 height 19
type input "8537.10.9070"
click at [311, 248] on input "0" at bounding box center [271, 244] width 162 height 19
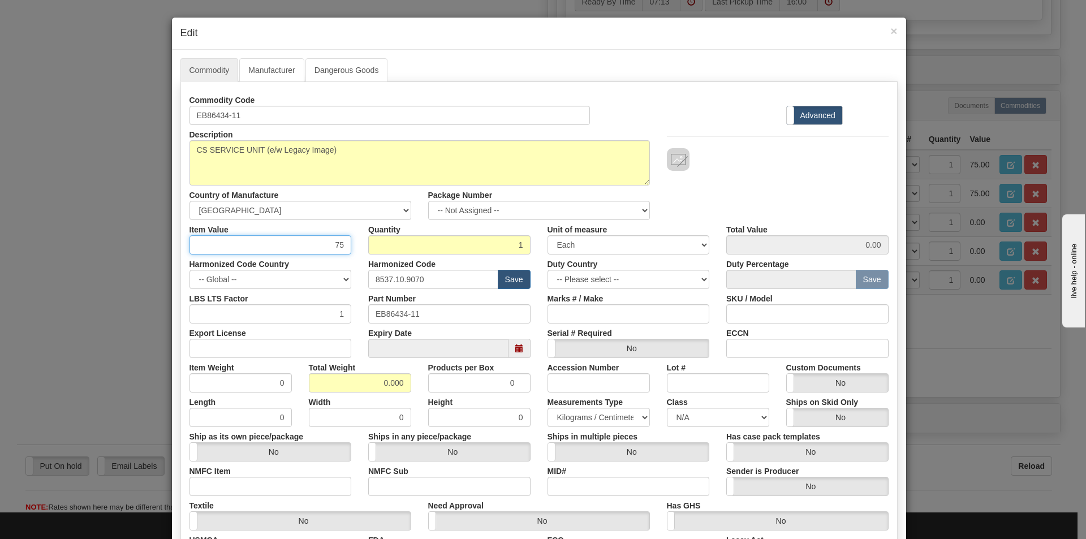
type input "75"
type input "75.00"
drag, startPoint x: 377, startPoint y: 379, endPoint x: 422, endPoint y: 384, distance: 45.1
click at [422, 384] on div "Item Weight 0 Total Weight 0.000 Products per Box 0 Accession Number Lot # Cust…" at bounding box center [539, 375] width 716 height 35
type input "0.5"
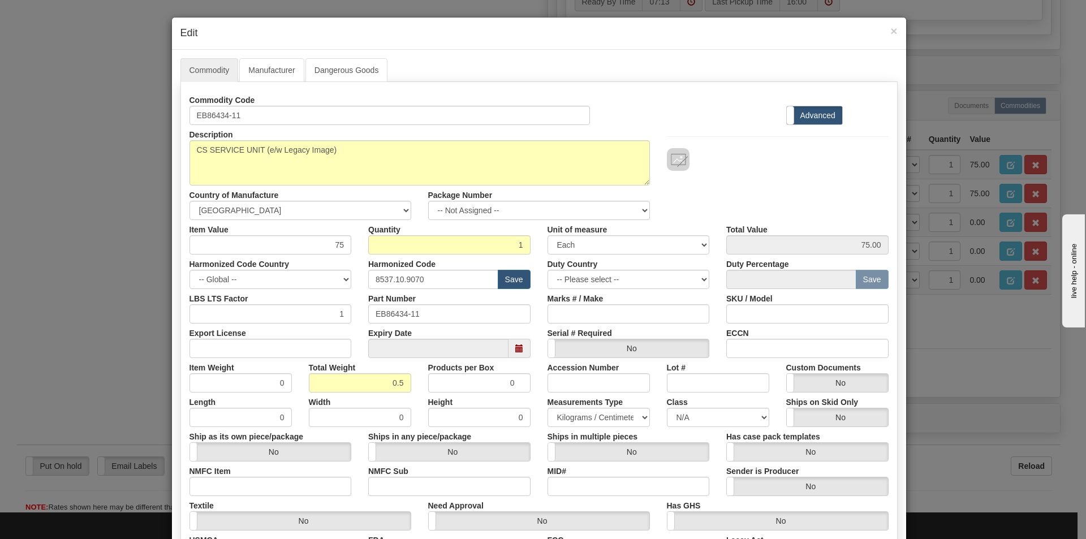
type input "0.5000"
click at [770, 177] on div "Description CS SERVICE UNIT (e/w Legacy Image) Country of Manufacture -- Unknow…" at bounding box center [539, 172] width 716 height 95
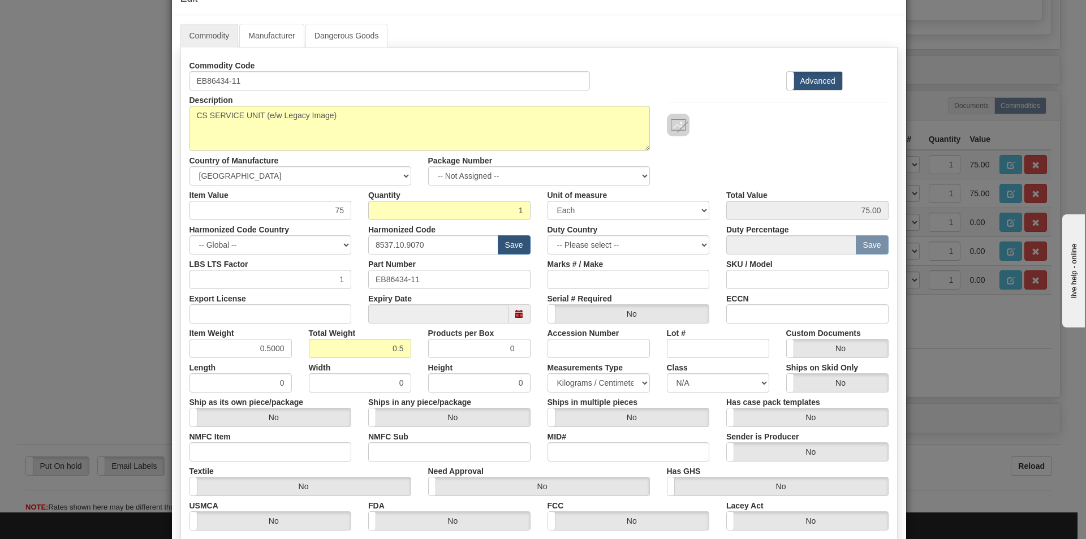
scroll to position [160, 0]
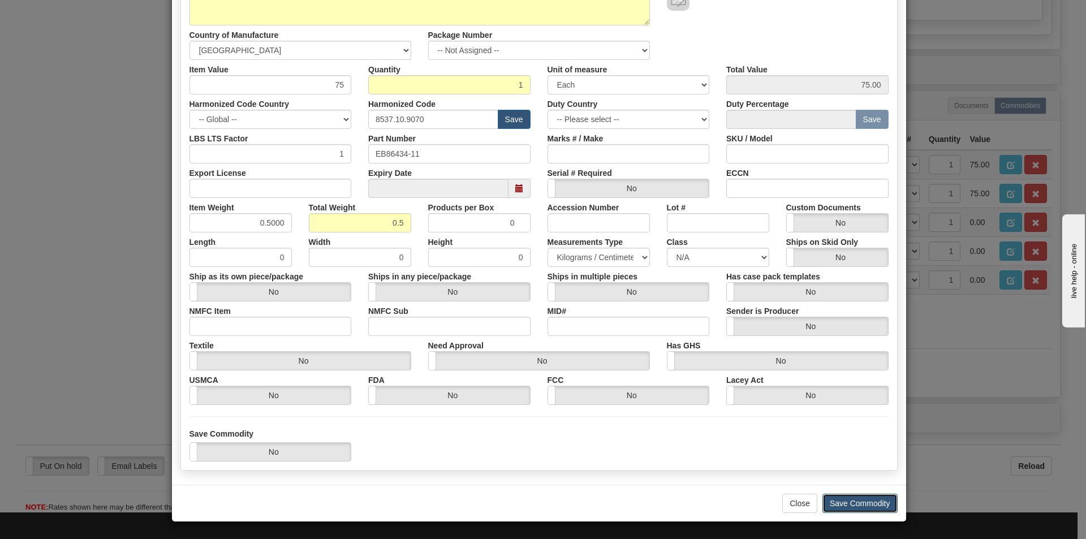
click at [856, 511] on button "Save Commodity" at bounding box center [860, 503] width 75 height 19
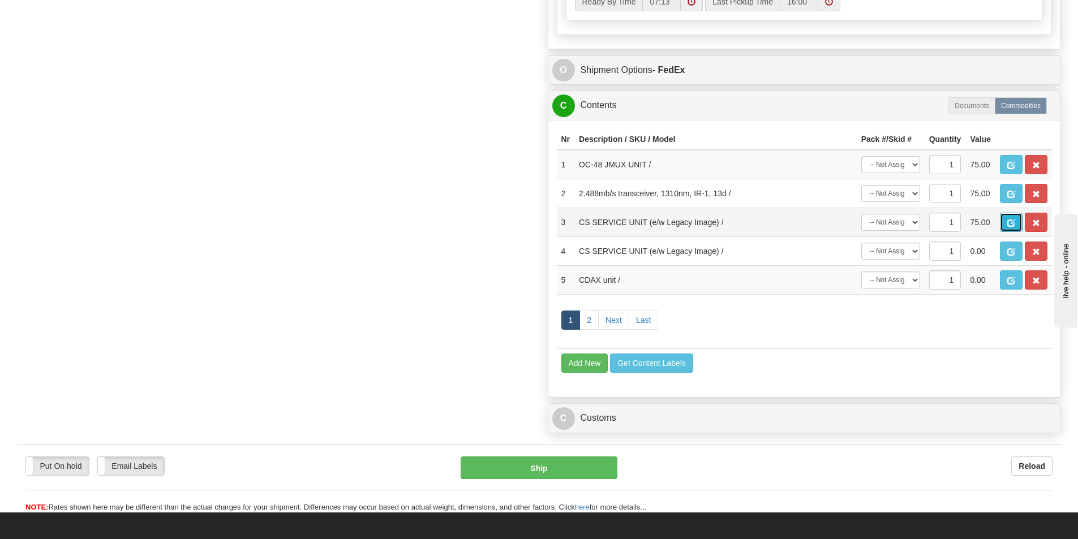
click at [1008, 221] on span "button" at bounding box center [1011, 223] width 8 height 7
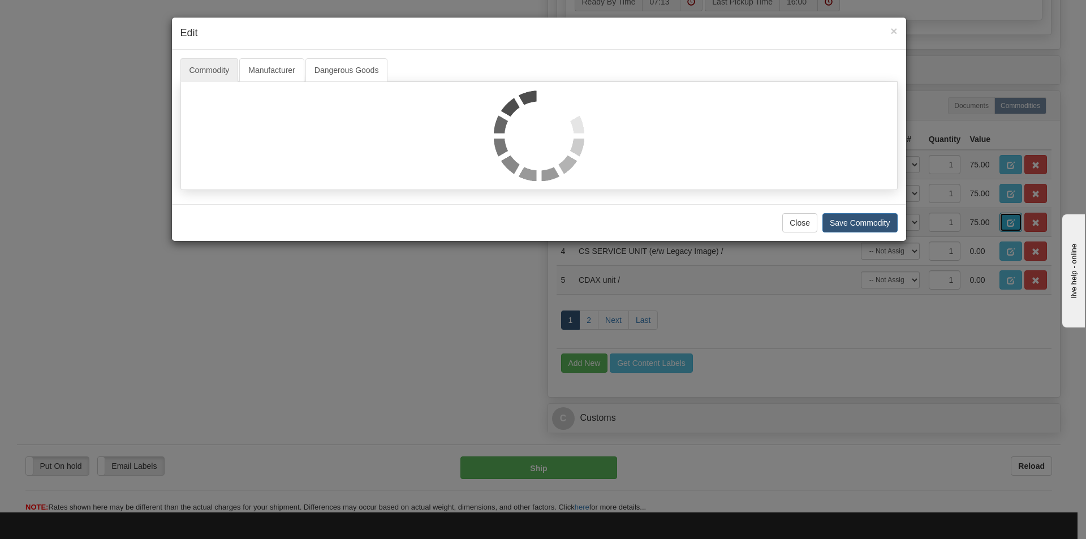
scroll to position [0, 0]
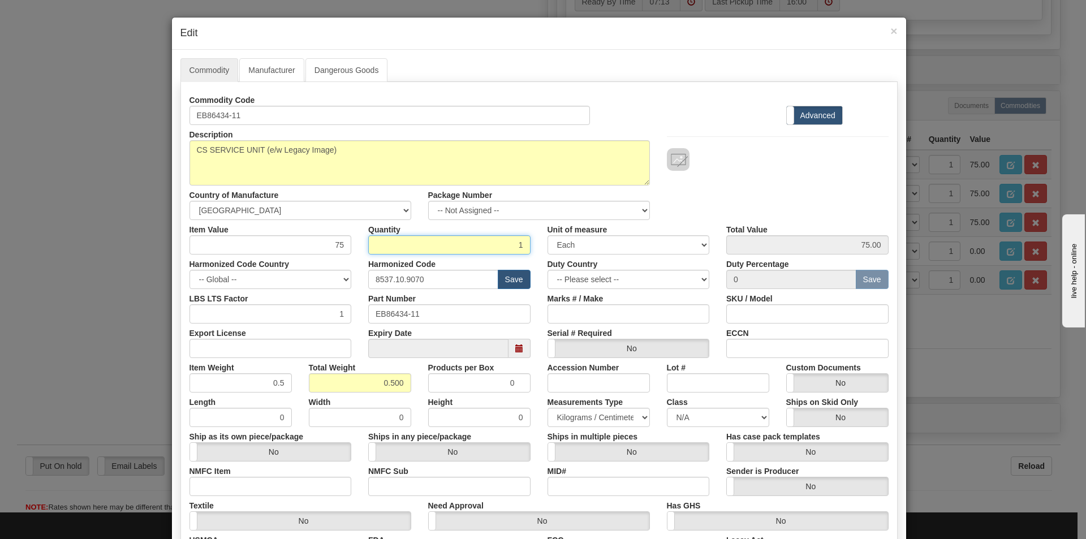
drag, startPoint x: 520, startPoint y: 243, endPoint x: 512, endPoint y: 243, distance: 7.9
click at [512, 243] on input "1" at bounding box center [449, 244] width 162 height 19
type input "2"
type input "150.00"
type input "1.000"
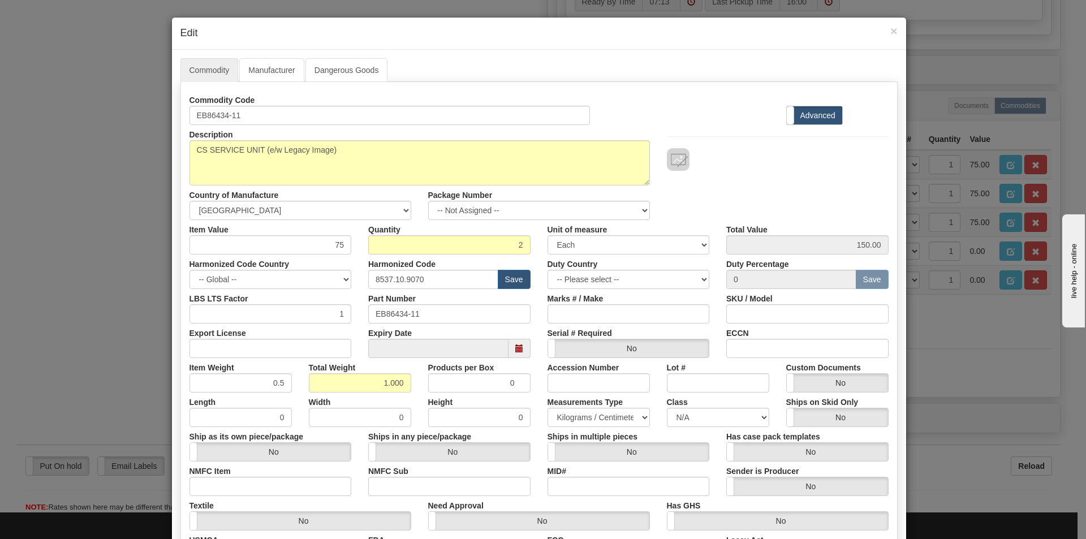
click at [843, 179] on div "Description CS SERVICE UNIT (e/w Legacy Image) Country of Manufacture -- Unknow…" at bounding box center [539, 172] width 716 height 95
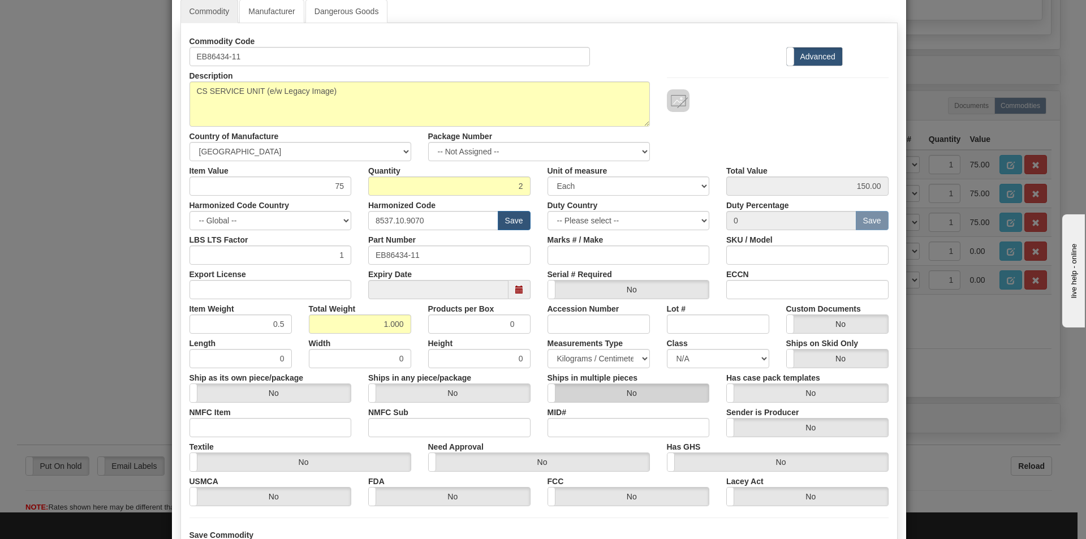
scroll to position [160, 0]
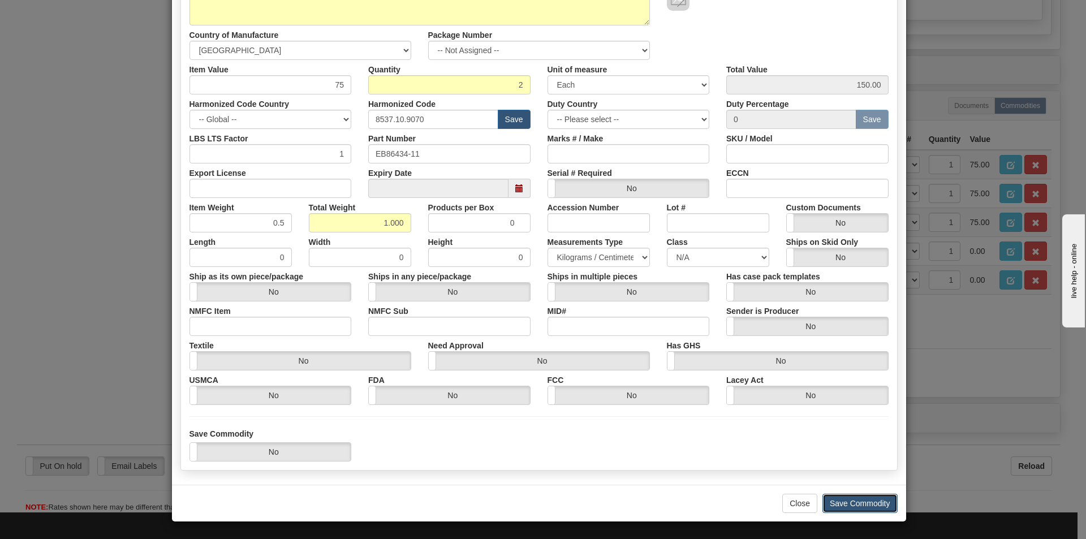
click at [856, 499] on button "Save Commodity" at bounding box center [860, 503] width 75 height 19
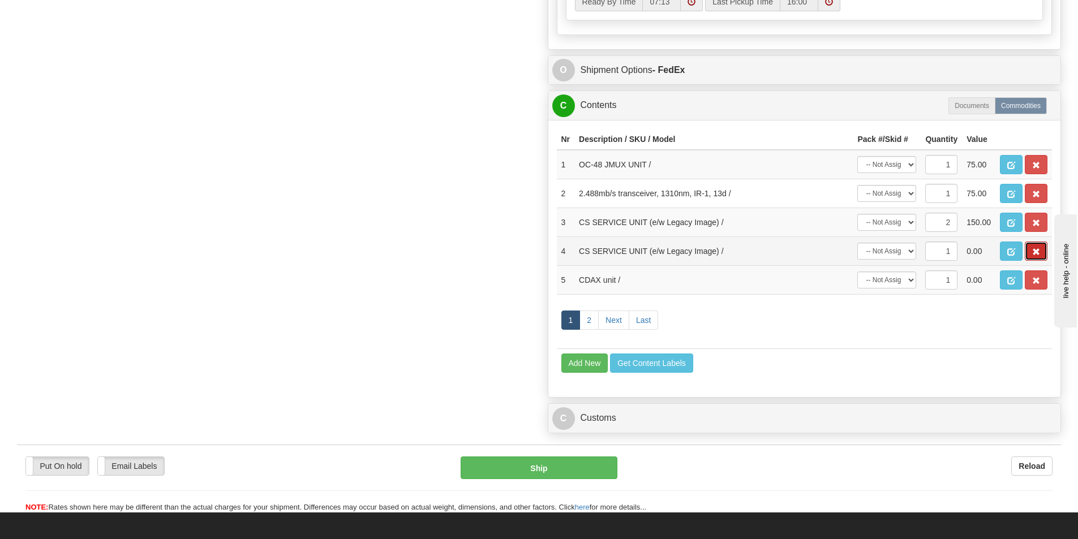
click at [1032, 253] on span "button" at bounding box center [1036, 251] width 8 height 7
click at [1013, 248] on span "button" at bounding box center [1011, 251] width 8 height 7
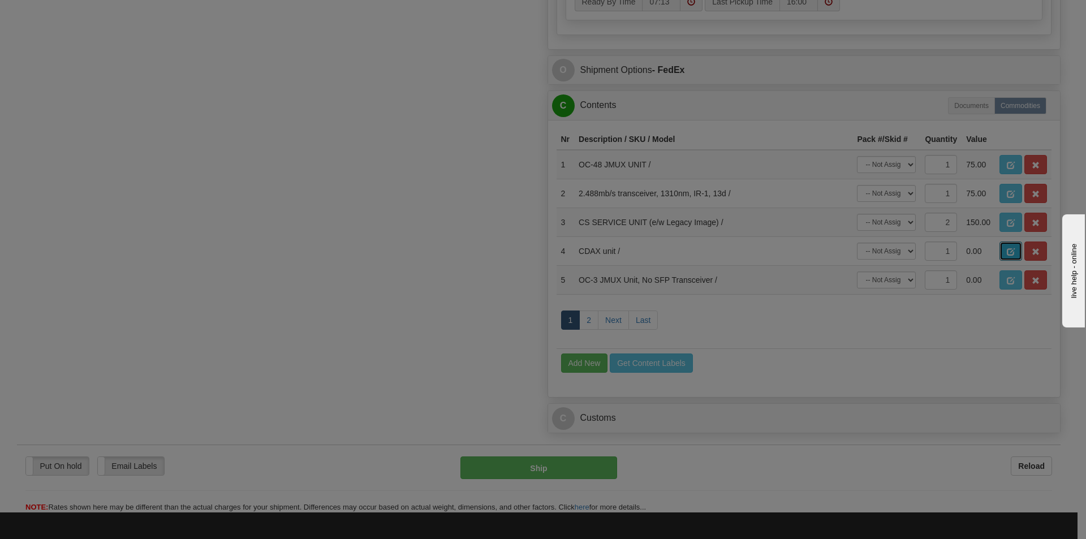
scroll to position [0, 0]
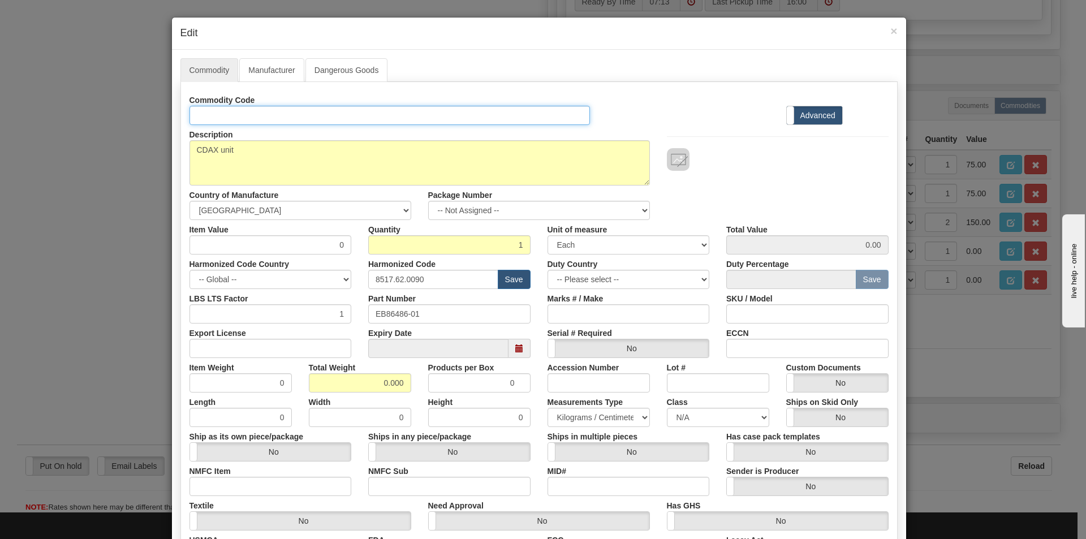
click at [217, 117] on input "Id" at bounding box center [390, 115] width 401 height 19
type input "EB86486-01"
drag, startPoint x: 327, startPoint y: 248, endPoint x: 340, endPoint y: 246, distance: 13.2
click at [339, 246] on input "0" at bounding box center [271, 244] width 162 height 19
type input "75"
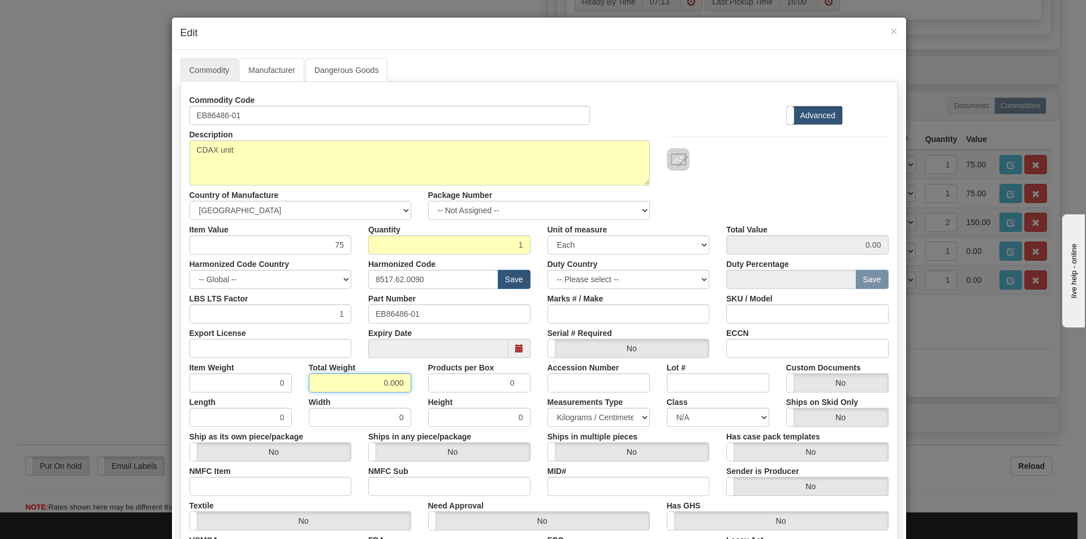
type input "75.00"
drag, startPoint x: 380, startPoint y: 380, endPoint x: 411, endPoint y: 372, distance: 31.7
click at [418, 382] on div "Item Weight 0 Total Weight 0.000 Products per Box 0 Accession Number Lot # Cust…" at bounding box center [539, 375] width 716 height 35
type input "0.5"
type input "0.5000"
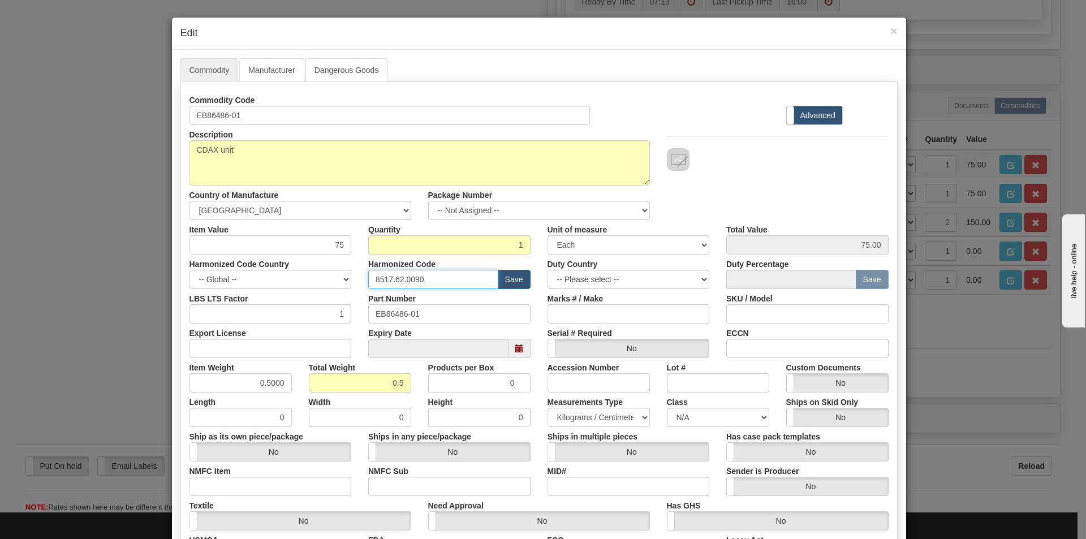
click at [427, 277] on input "8517.62.0090" at bounding box center [433, 279] width 130 height 19
type input "8537.10.9070"
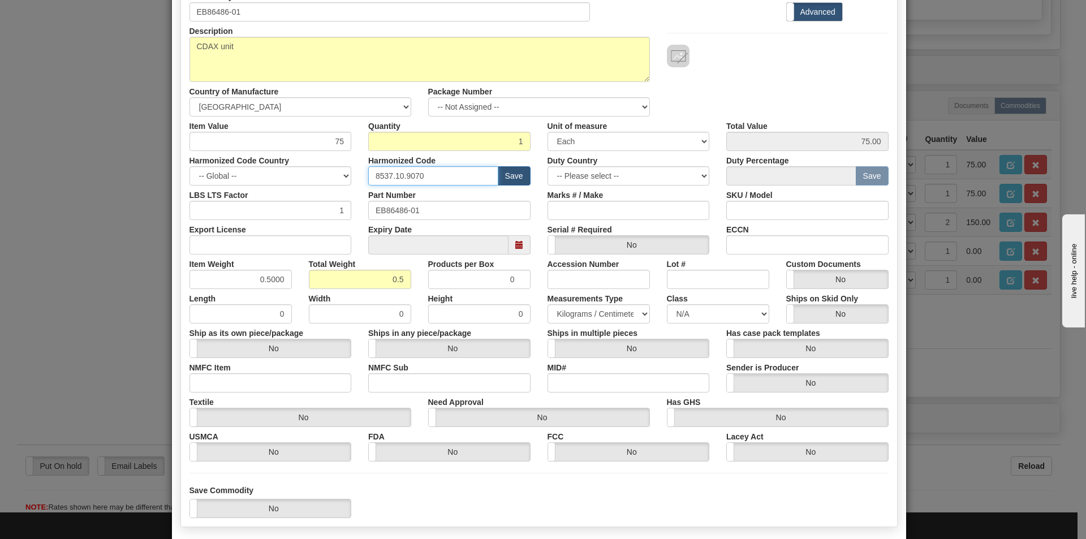
scroll to position [113, 0]
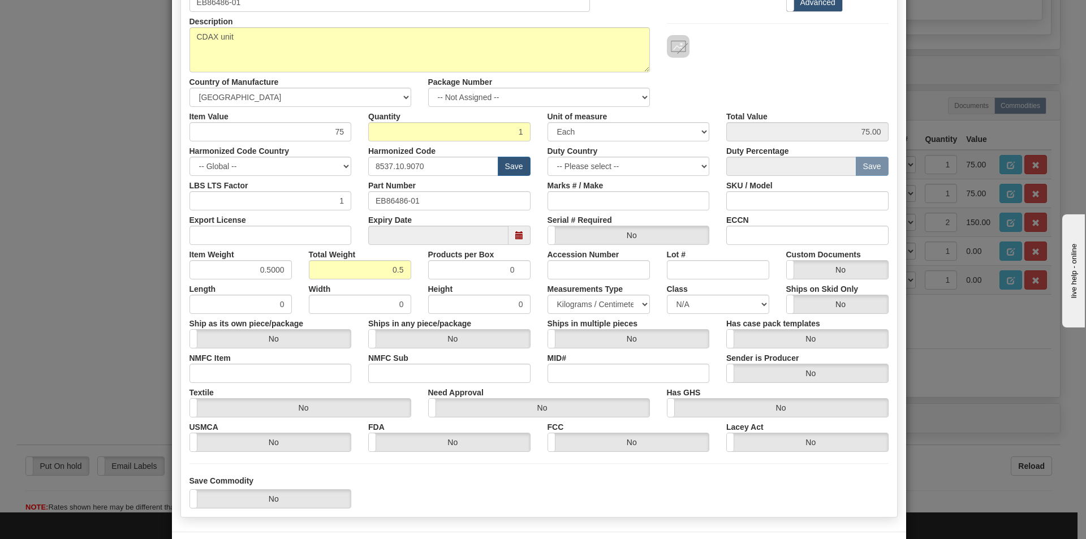
click at [759, 73] on div "Description CDAX unit Country of Manufacture -- Unknown -- AFGHANISTAN ALAND IS…" at bounding box center [539, 59] width 716 height 95
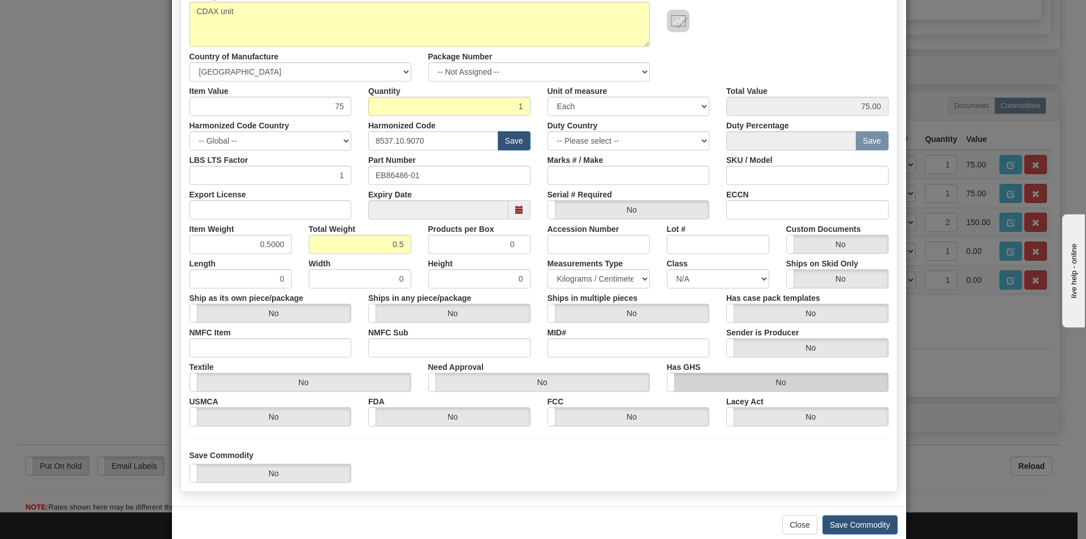
scroll to position [160, 0]
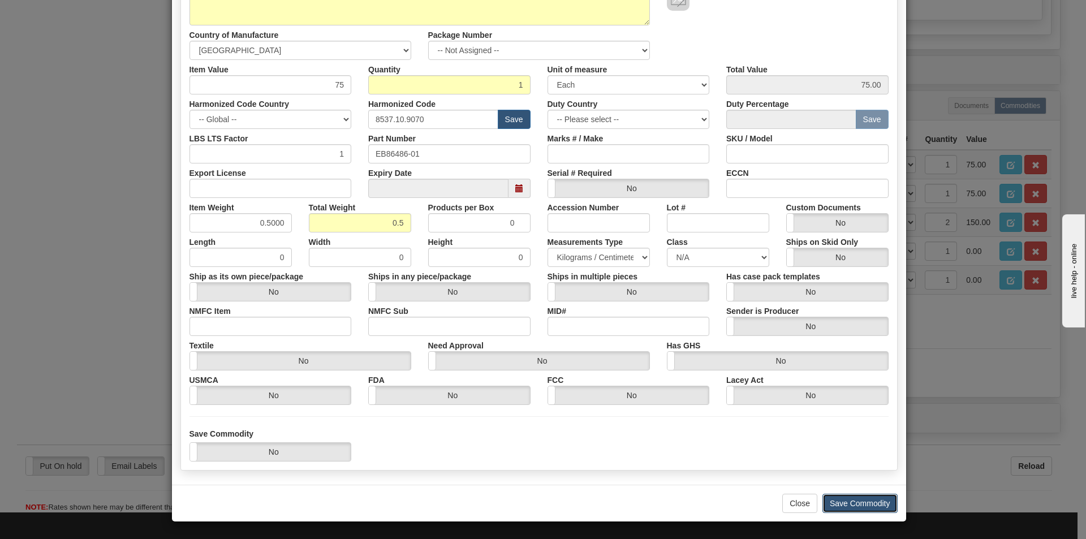
click at [830, 500] on button "Save Commodity" at bounding box center [860, 503] width 75 height 19
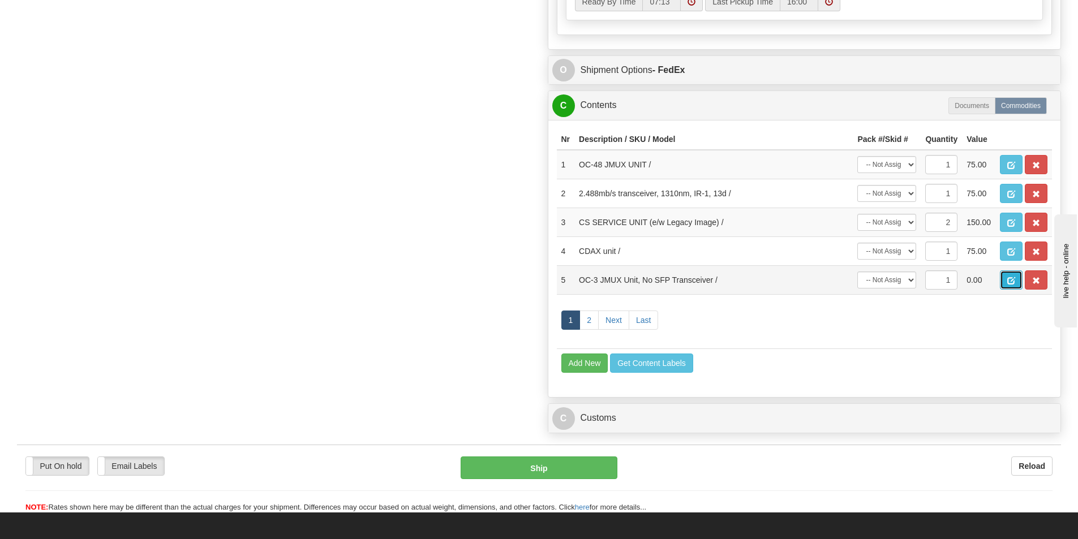
click at [1014, 280] on span "button" at bounding box center [1011, 280] width 8 height 7
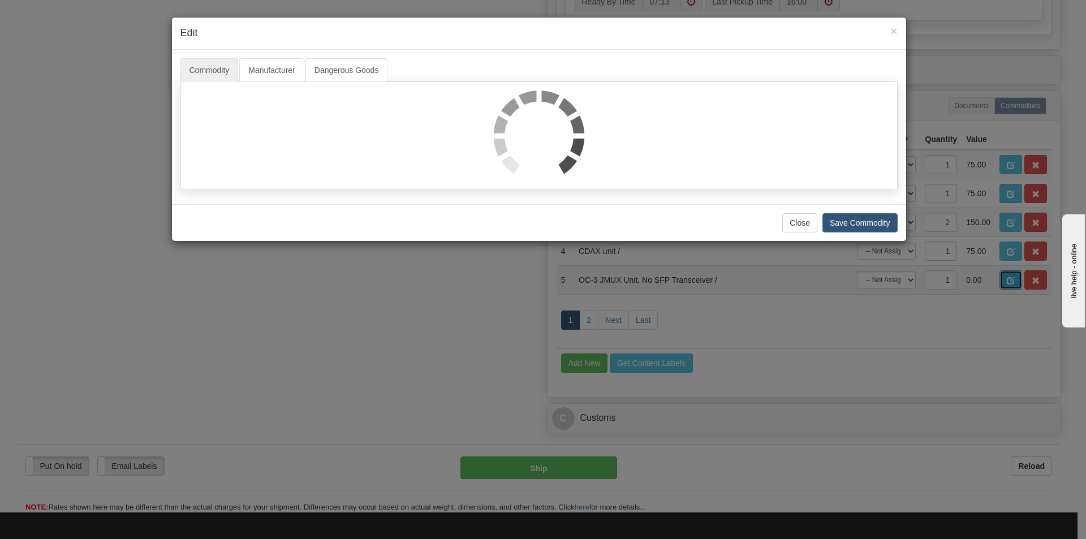
scroll to position [0, 0]
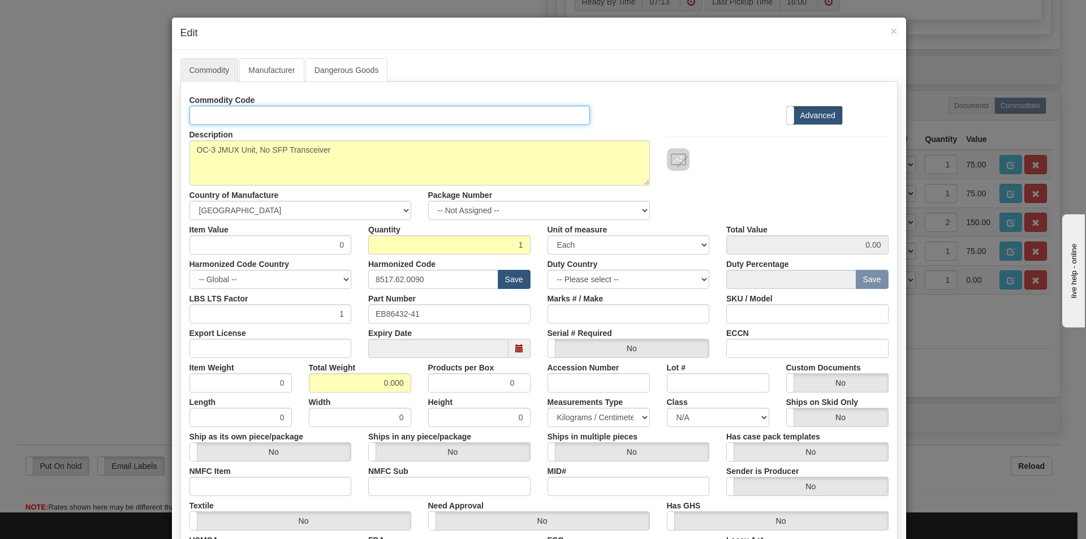
click at [228, 110] on input "Id" at bounding box center [390, 115] width 401 height 19
type input "EB86432-41"
drag, startPoint x: 378, startPoint y: 381, endPoint x: 410, endPoint y: 382, distance: 31.7
click at [409, 382] on div "Total Weight 0.000" at bounding box center [359, 375] width 119 height 35
type input "0.5"
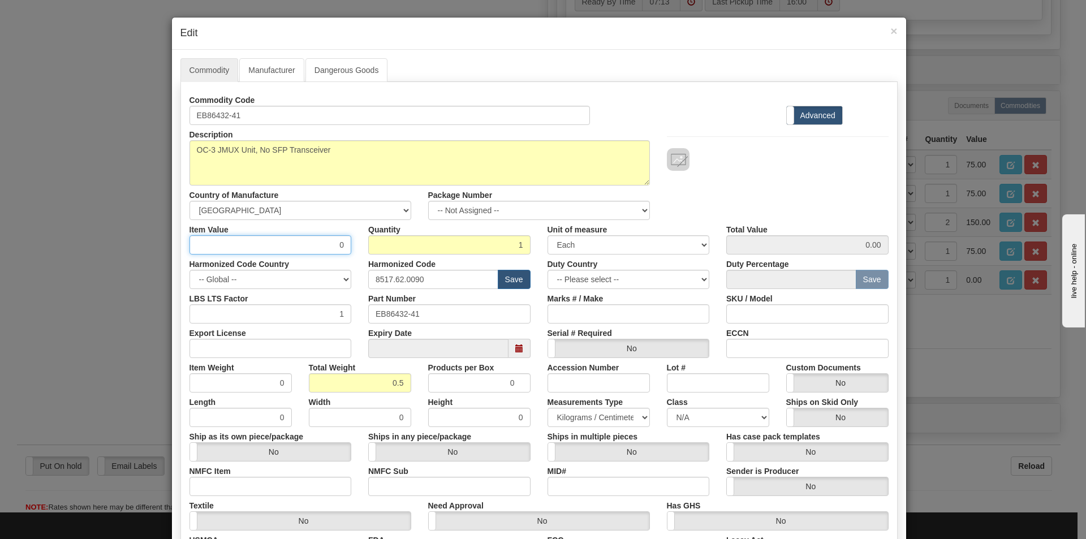
type input "0.5000"
drag, startPoint x: 328, startPoint y: 248, endPoint x: 350, endPoint y: 250, distance: 22.1
click at [350, 250] on div "Item Value 0" at bounding box center [270, 237] width 179 height 35
type input "75"
type input "75.00"
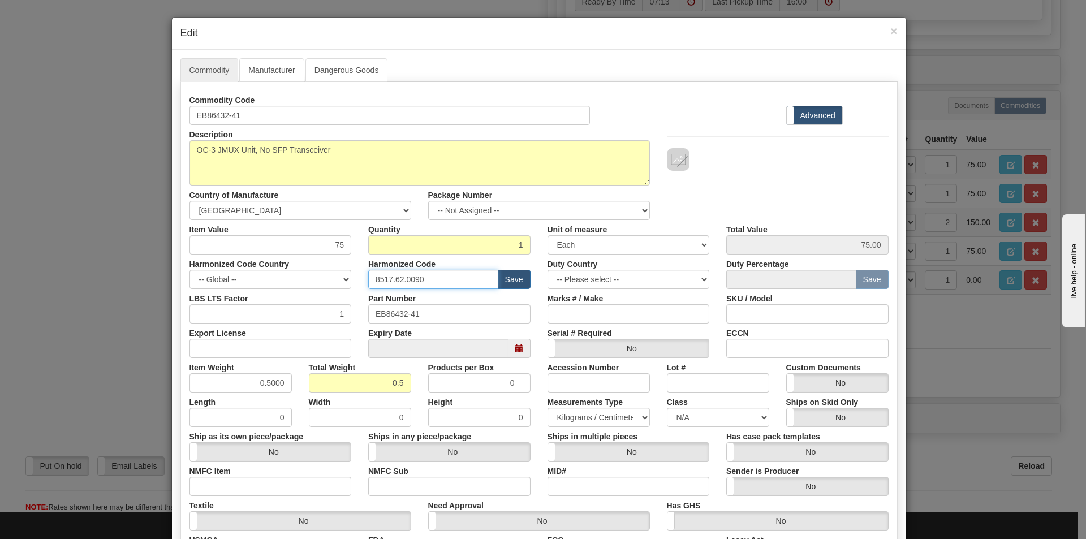
click at [427, 277] on input "8517.62.0090" at bounding box center [433, 279] width 130 height 19
type input "8537.10.9070"
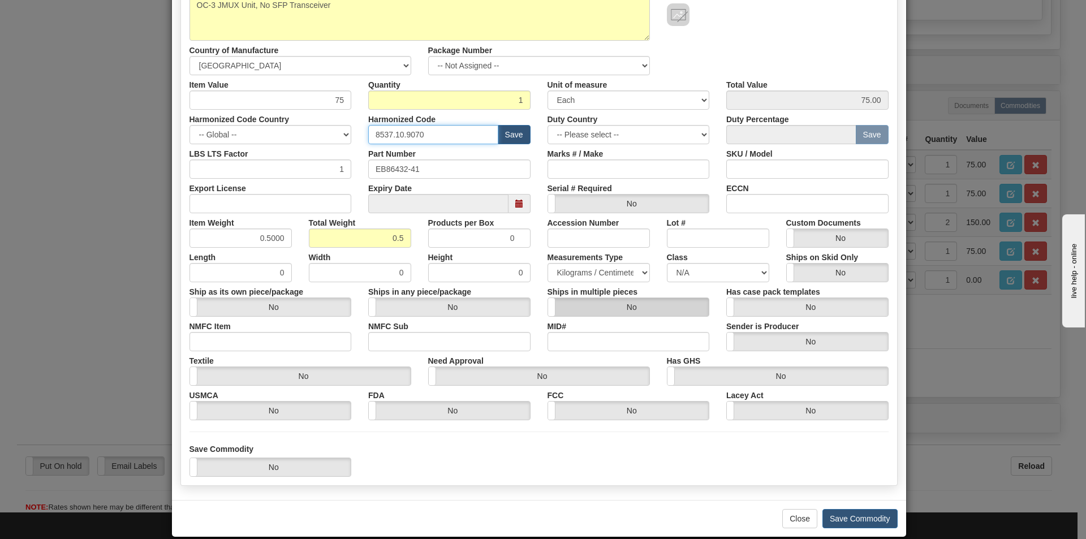
scroll to position [160, 0]
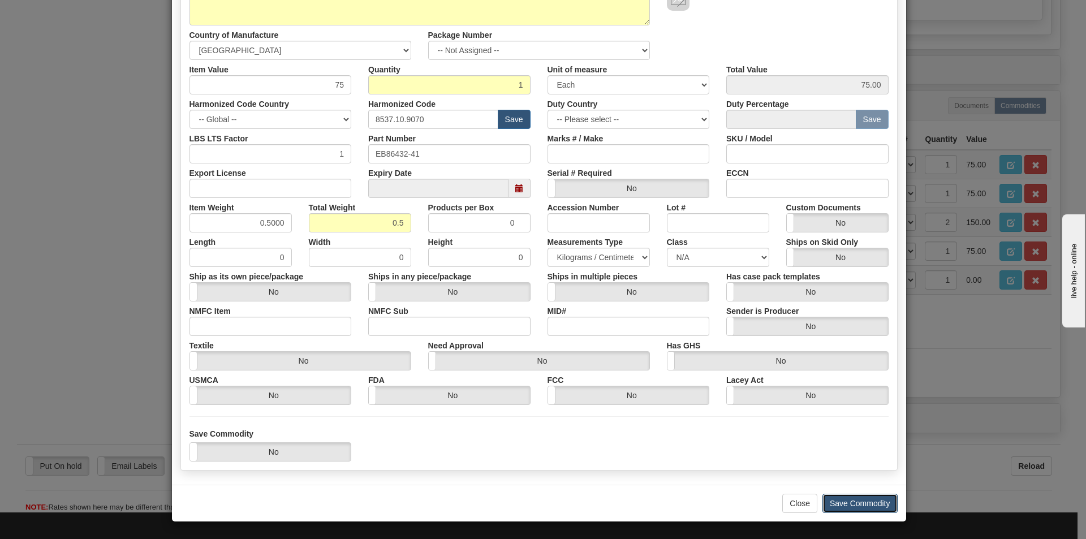
click at [834, 497] on button "Save Commodity" at bounding box center [860, 503] width 75 height 19
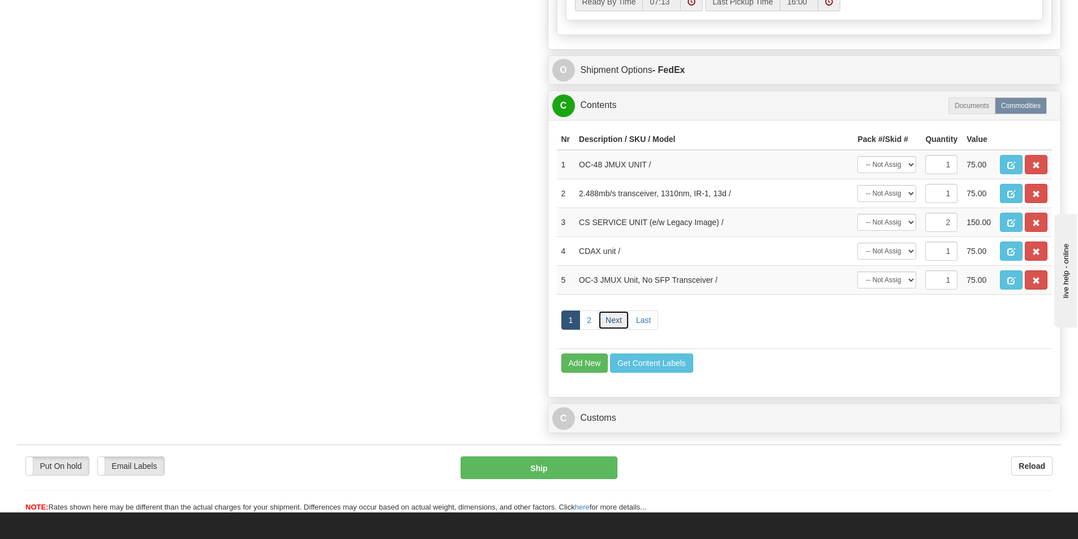
click at [610, 320] on link "Next" at bounding box center [613, 320] width 31 height 19
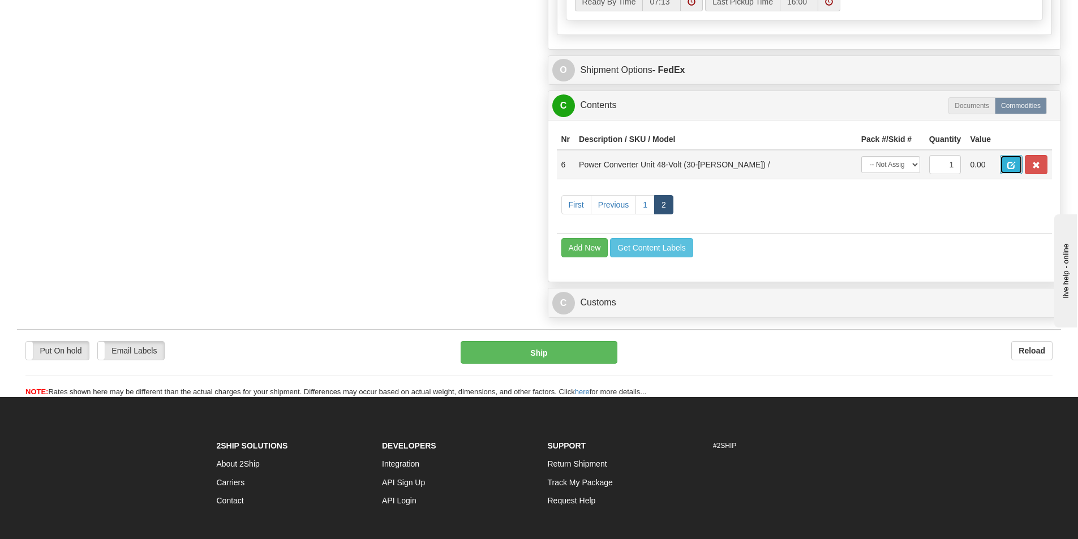
click at [1005, 163] on button "button" at bounding box center [1011, 164] width 23 height 19
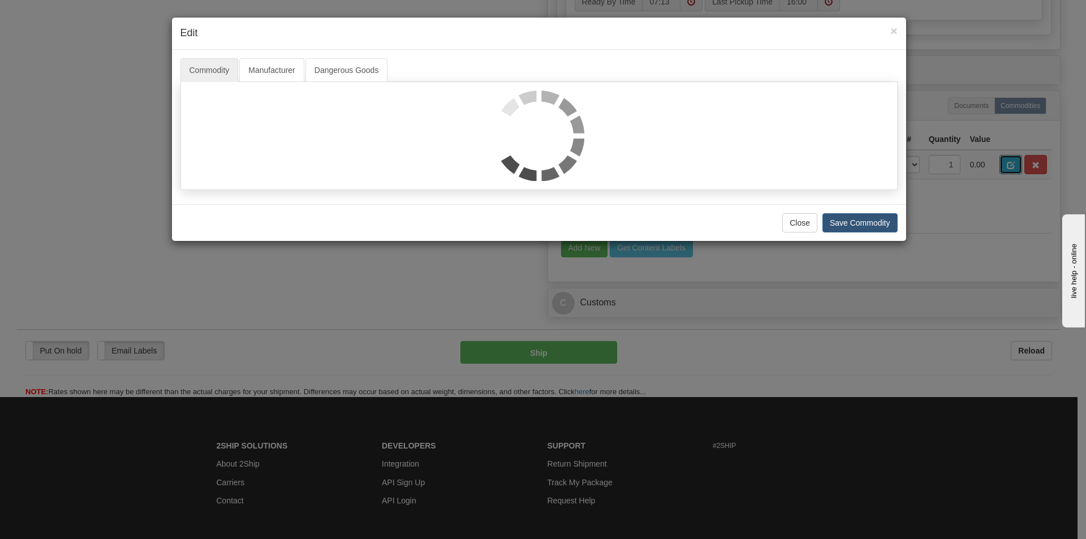
scroll to position [0, 0]
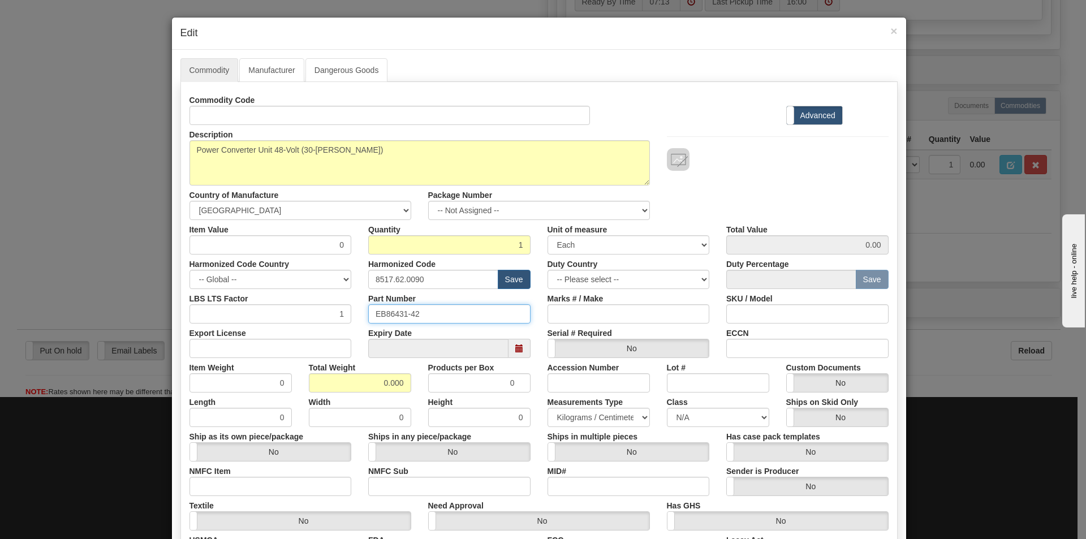
drag, startPoint x: 446, startPoint y: 315, endPoint x: 371, endPoint y: 313, distance: 74.7
click at [371, 313] on input "EB86431-42" at bounding box center [449, 313] width 162 height 19
click at [216, 120] on input "Id" at bounding box center [390, 115] width 401 height 19
paste input "EB86431-42"
type input "EB86431-42"
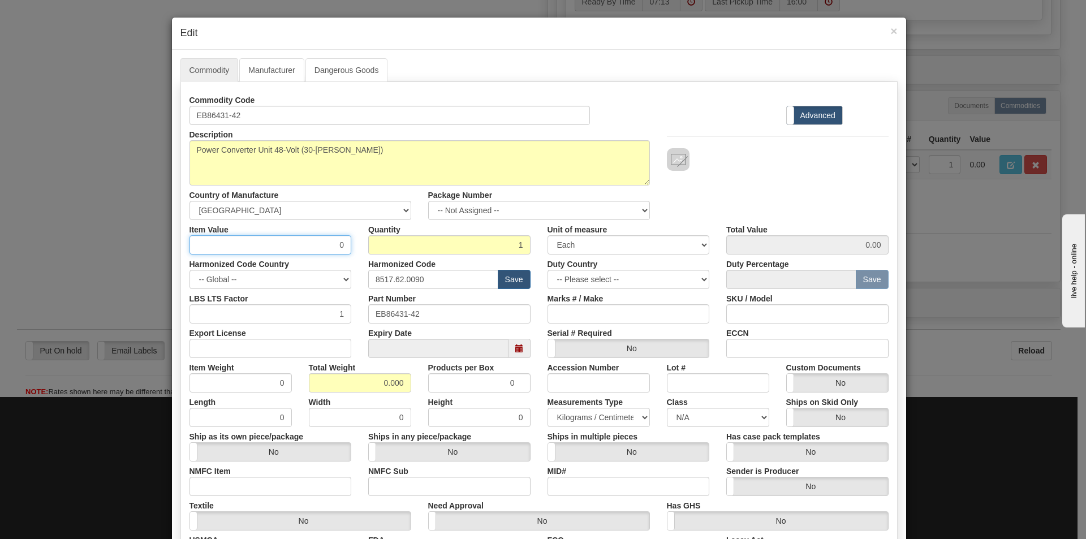
drag, startPoint x: 330, startPoint y: 246, endPoint x: 339, endPoint y: 245, distance: 9.6
click at [339, 245] on input "0" at bounding box center [271, 244] width 162 height 19
type input "75"
type input "75.00"
drag, startPoint x: 379, startPoint y: 384, endPoint x: 414, endPoint y: 377, distance: 36.3
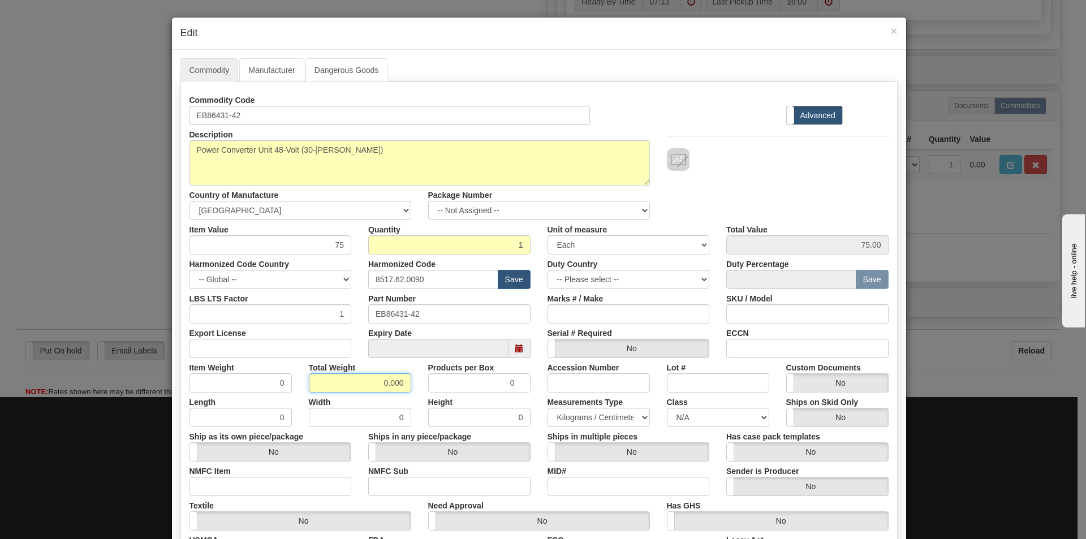
click at [415, 384] on div "Total Weight 0.000" at bounding box center [359, 375] width 119 height 35
type input "0.5"
type input "0.5000"
click at [447, 282] on input "8517.62.0090" at bounding box center [433, 279] width 130 height 19
type input "8537.10.9070"
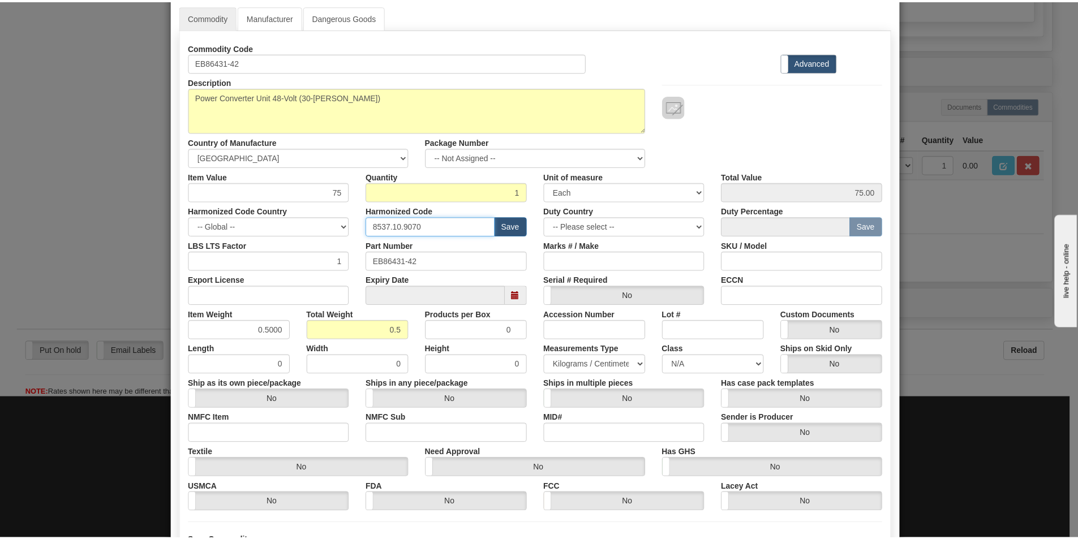
scroll to position [160, 0]
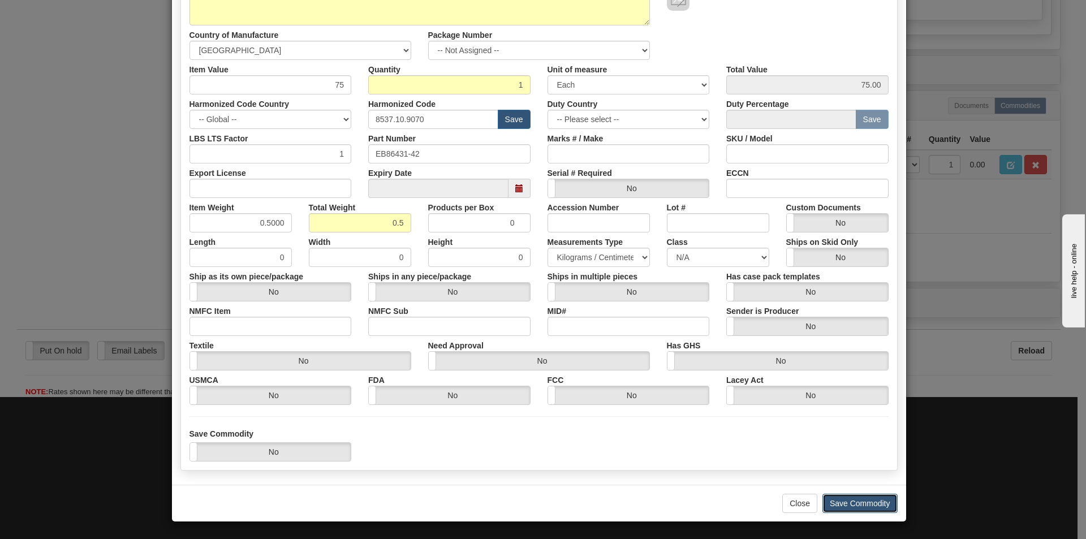
click at [833, 505] on button "Save Commodity" at bounding box center [860, 503] width 75 height 19
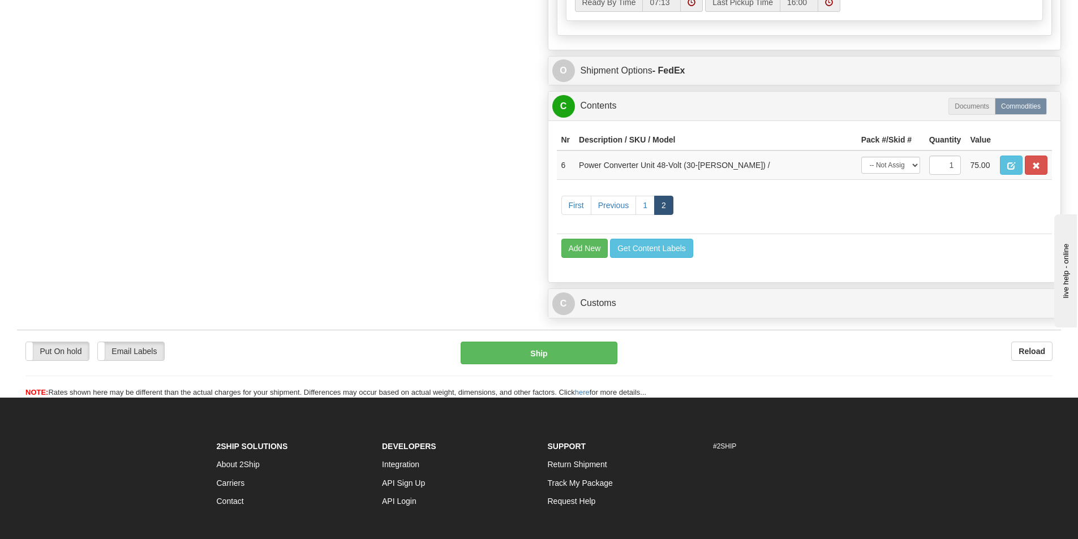
scroll to position [849, 0]
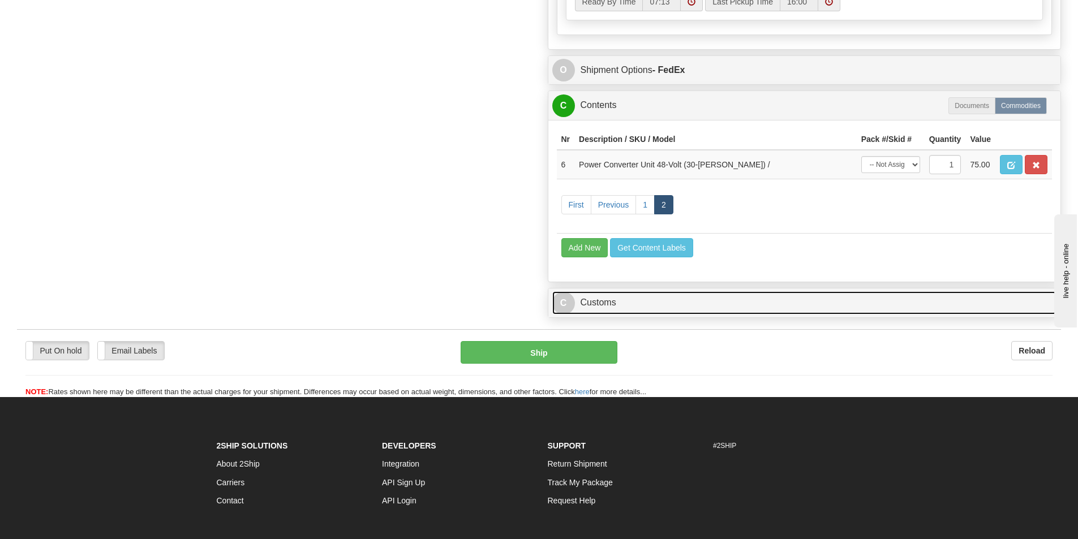
click at [608, 299] on link "C Customs" at bounding box center [804, 302] width 505 height 23
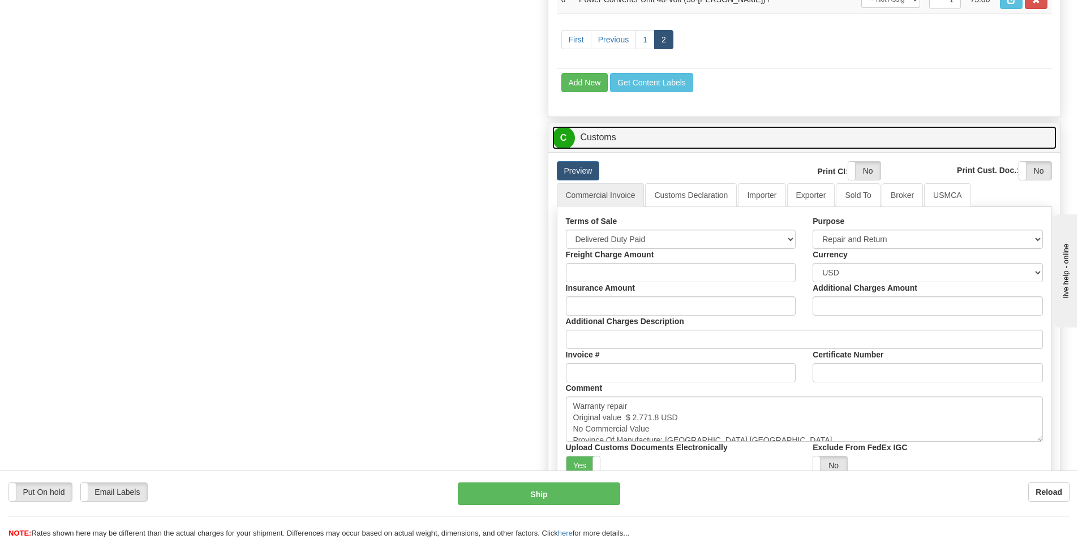
scroll to position [1018, 0]
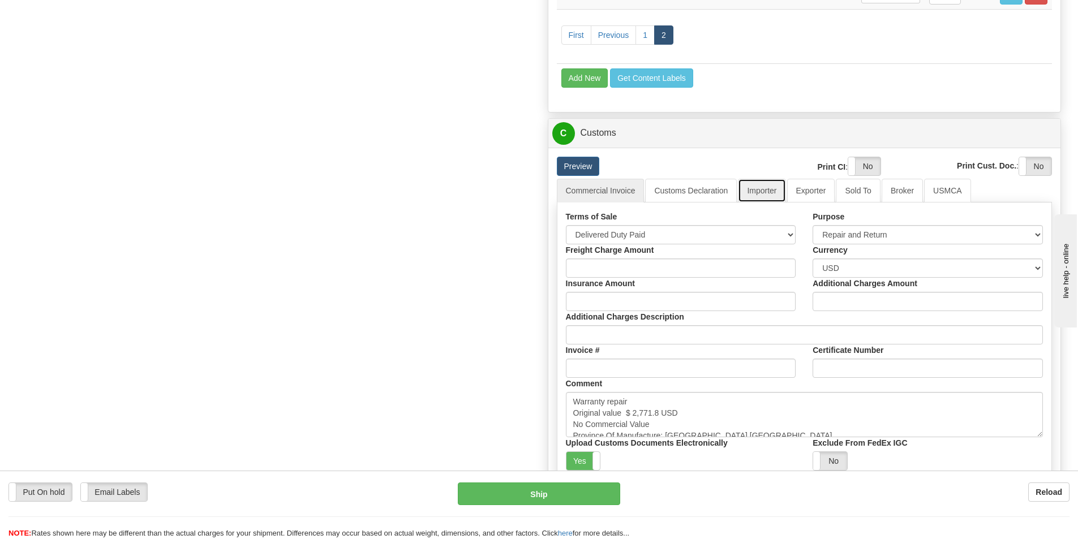
click at [762, 195] on link "Importer" at bounding box center [762, 191] width 48 height 24
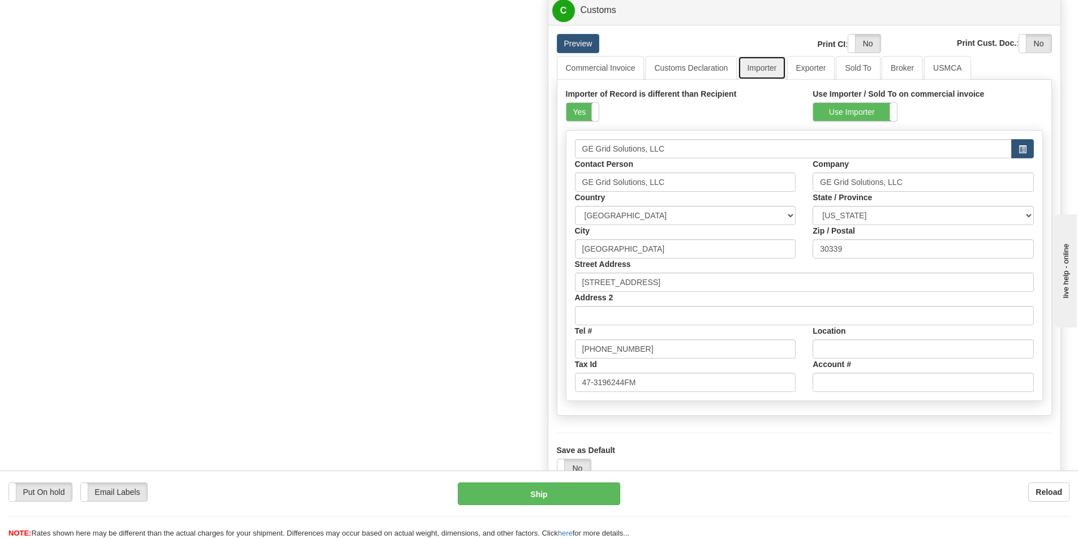
scroll to position [1132, 0]
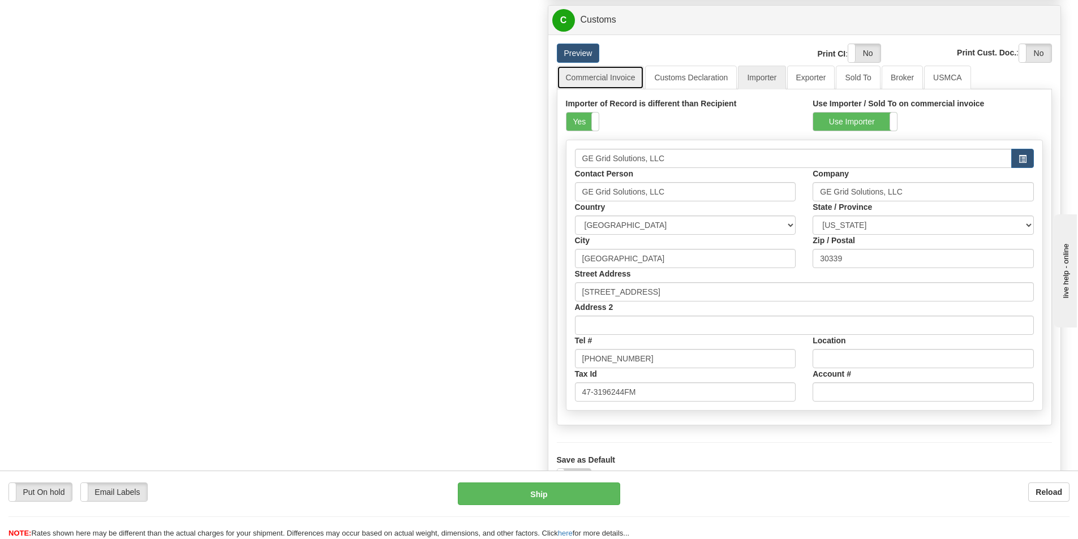
click at [596, 76] on link "Commercial Invoice" at bounding box center [601, 78] width 88 height 24
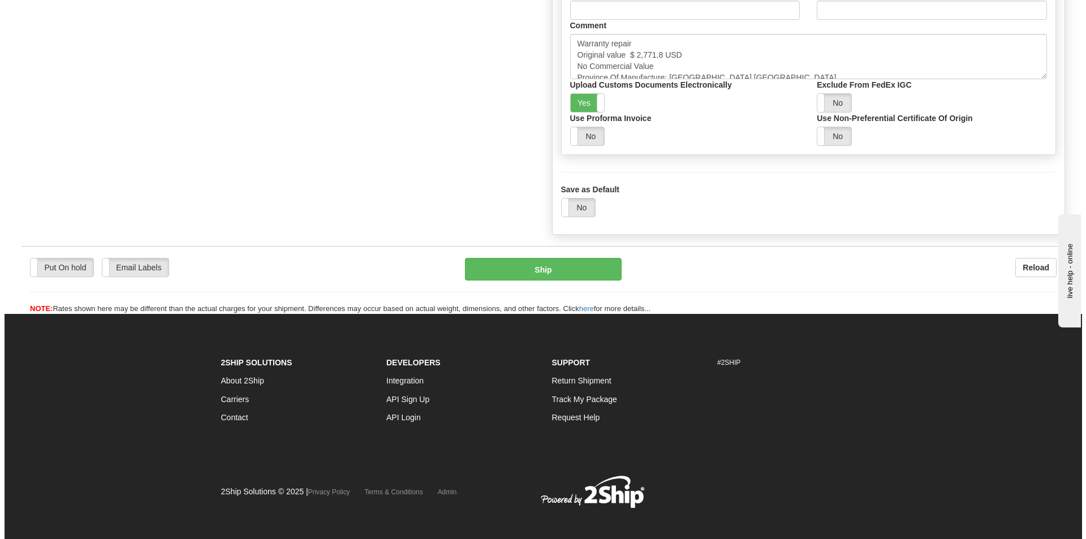
scroll to position [1386, 0]
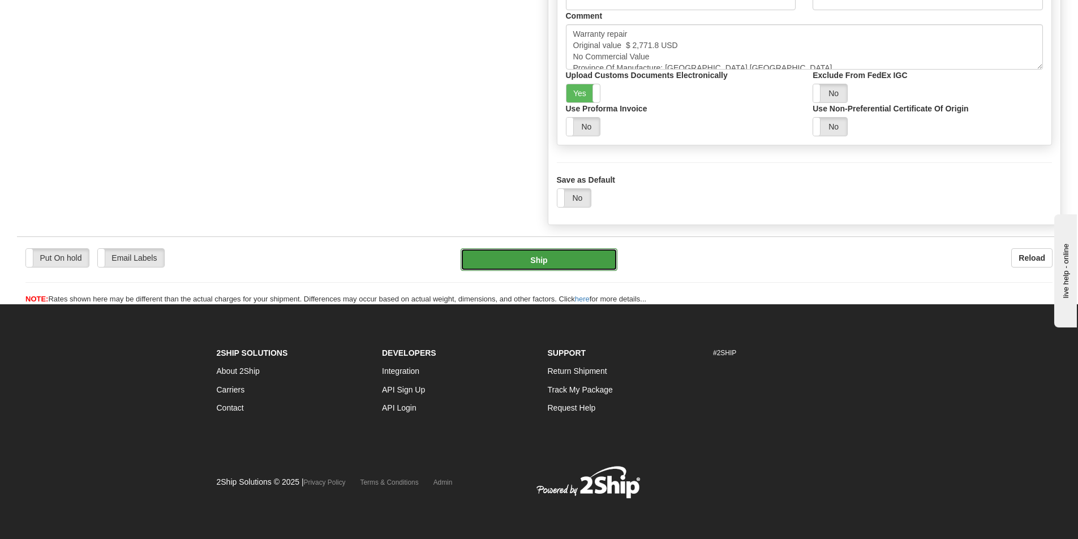
click at [545, 260] on button "Ship" at bounding box center [539, 259] width 157 height 23
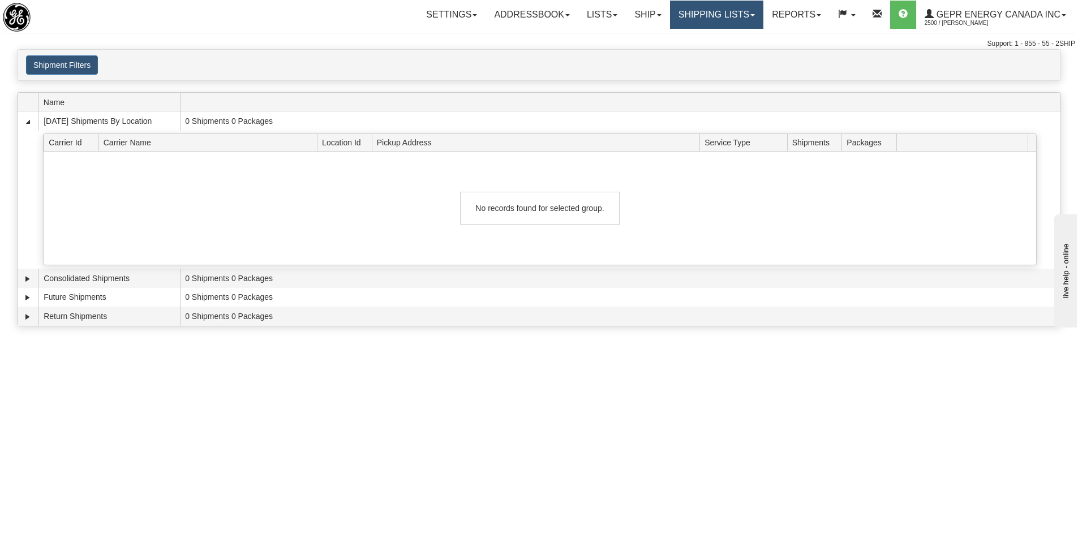
click at [691, 16] on link "Shipping lists" at bounding box center [716, 15] width 93 height 28
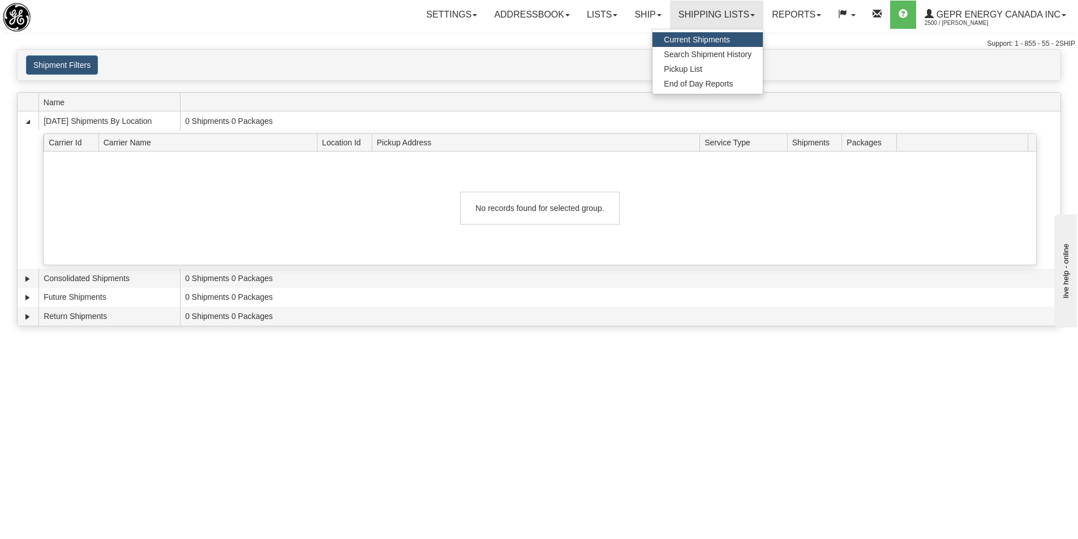
click at [685, 41] on span "Current Shipments" at bounding box center [697, 39] width 66 height 9
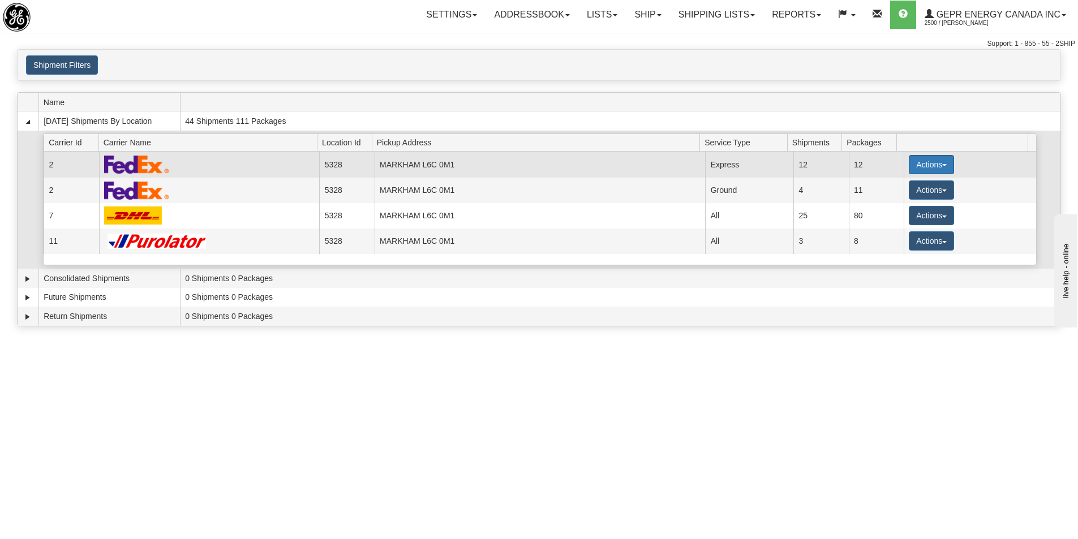
click at [923, 162] on button "Actions" at bounding box center [931, 164] width 45 height 19
click at [899, 186] on span "Details" at bounding box center [889, 186] width 31 height 8
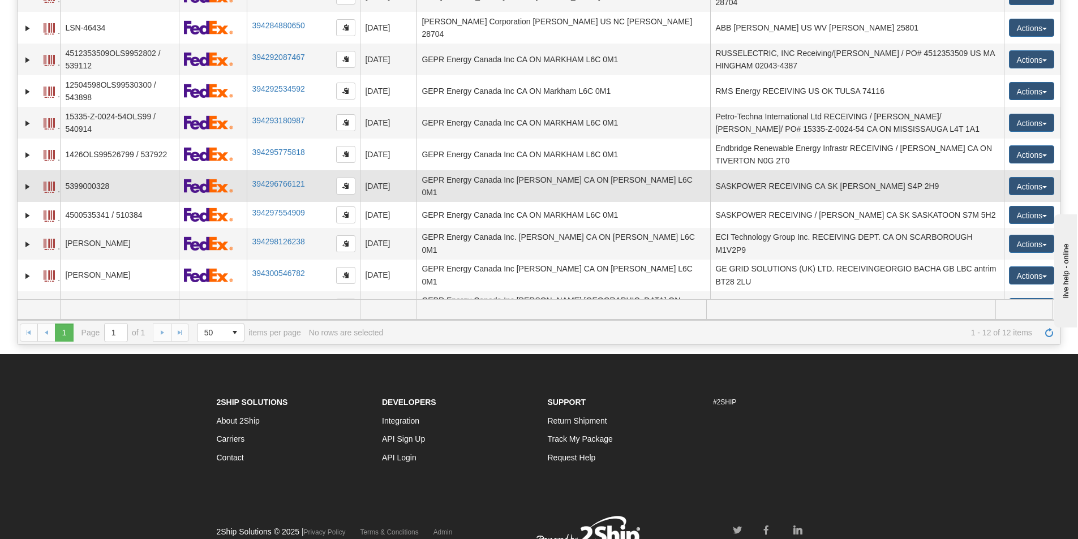
scroll to position [113, 0]
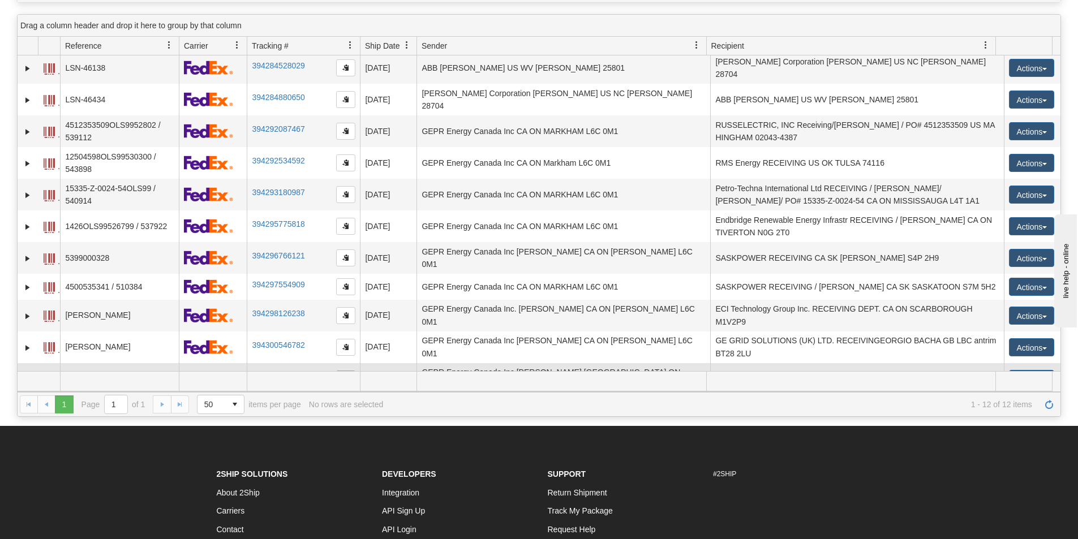
click at [349, 375] on span "button" at bounding box center [345, 378] width 7 height 7
